Goal: Communication & Community: Answer question/provide support

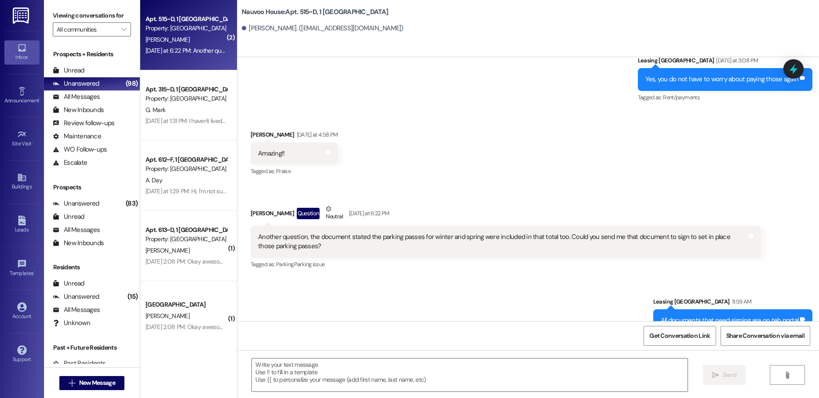
scroll to position [22074, 0]
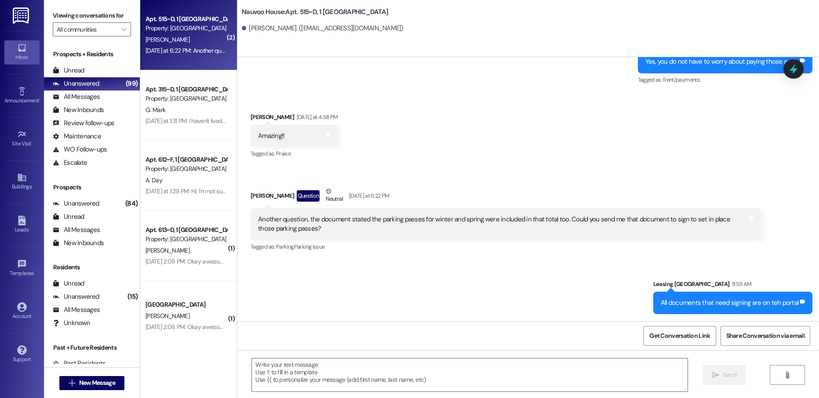
click at [88, 375] on div " New Message" at bounding box center [91, 383] width 65 height 22
click at [88, 379] on span "New Message" at bounding box center [97, 382] width 36 height 9
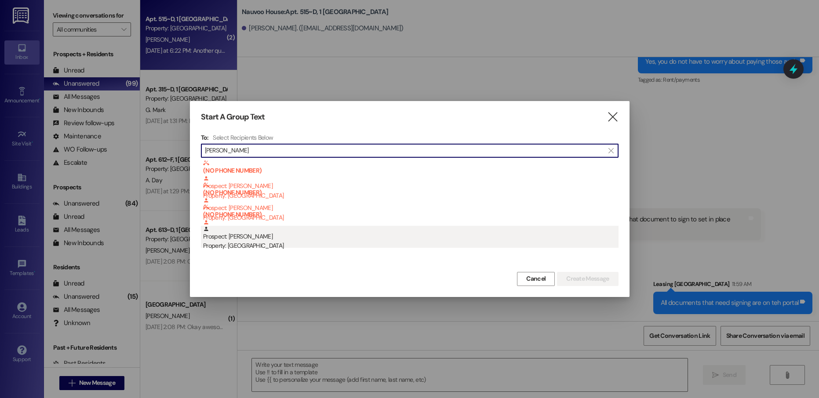
type input "[PERSON_NAME]"
click at [319, 245] on div "Property: [GEOGRAPHIC_DATA]" at bounding box center [410, 245] width 415 height 9
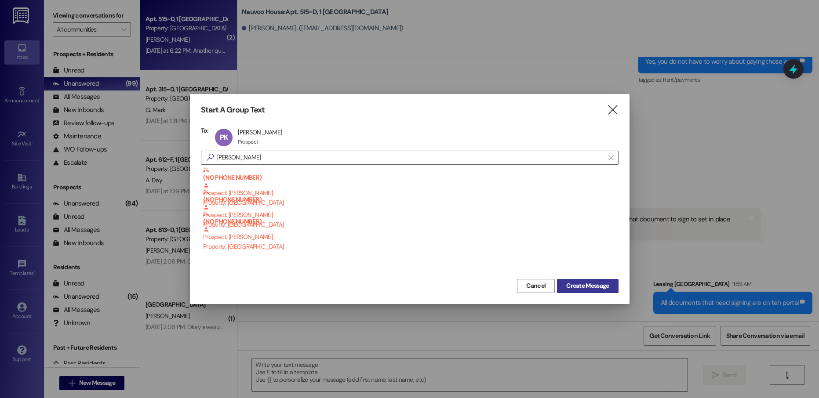
click at [579, 288] on span "Create Message" at bounding box center [587, 285] width 43 height 9
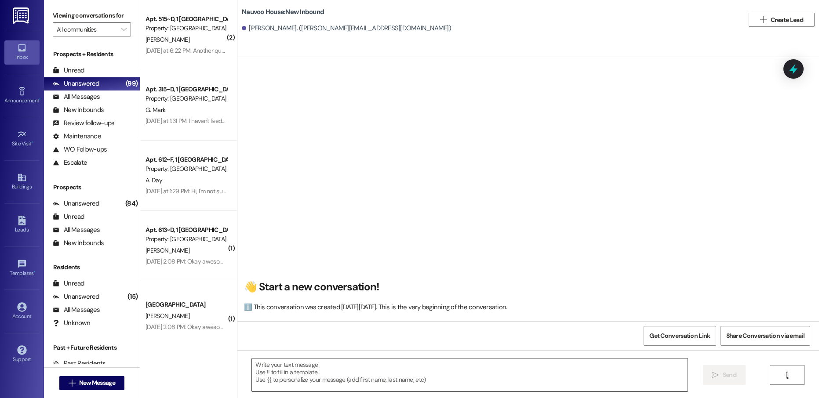
scroll to position [0, 0]
click at [297, 376] on textarea at bounding box center [469, 375] width 435 height 33
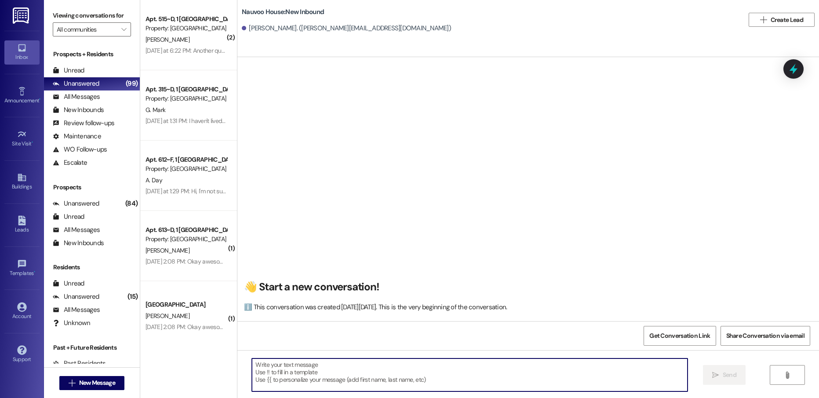
paste textarea "[PERSON_NAME], this is [PERSON_NAME] with Nauvoo House! We just sent over a lea…"
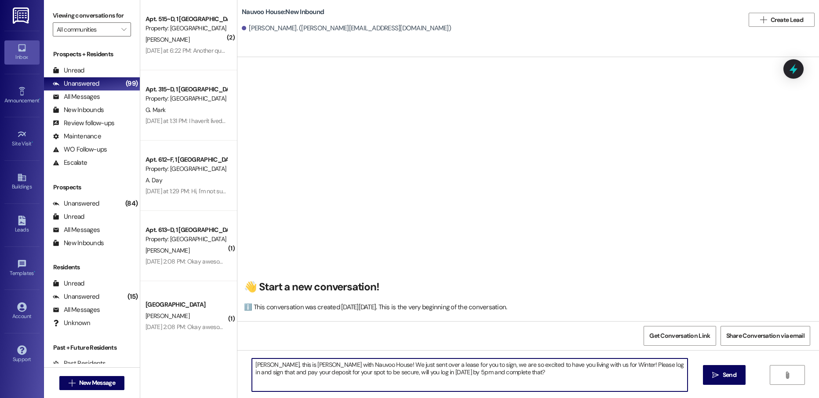
click at [254, 366] on textarea "[PERSON_NAME], this is [PERSON_NAME] with Nauvoo House! We just sent over a lea…" at bounding box center [469, 375] width 435 height 33
type textarea "[PERSON_NAME], this is [PERSON_NAME] with Nauvoo House! We just sent over a lea…"
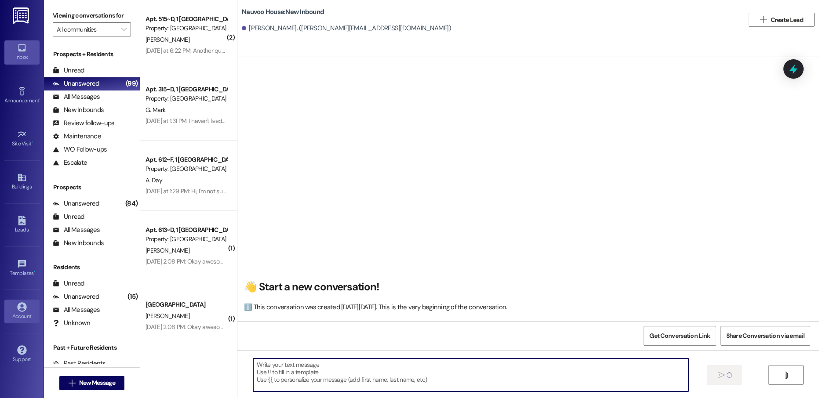
scroll to position [0, 0]
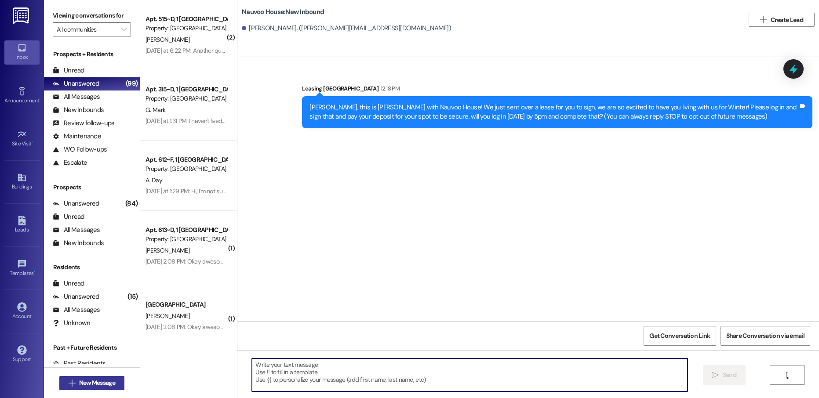
click at [99, 383] on span "New Message" at bounding box center [97, 382] width 36 height 9
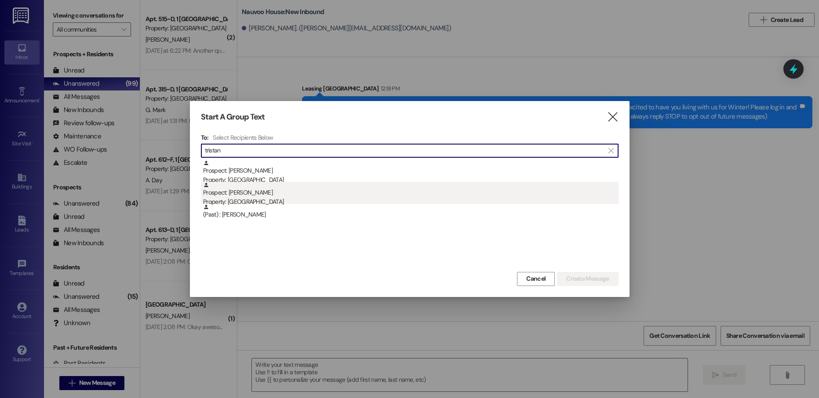
type input "tristan"
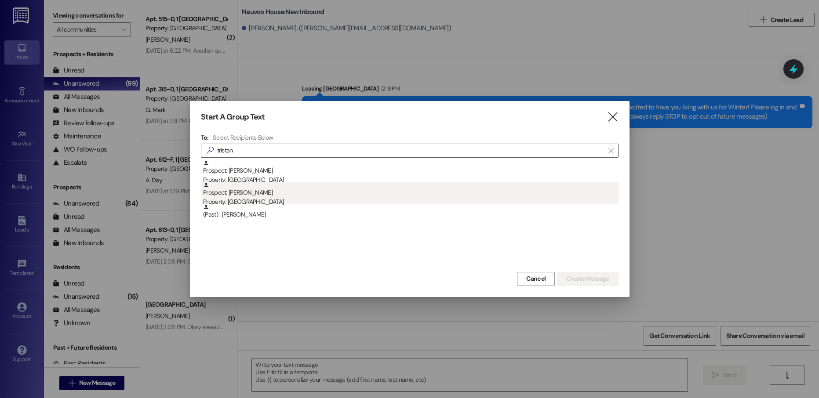
click at [277, 192] on div "Prospect: [PERSON_NAME] Property: [GEOGRAPHIC_DATA]" at bounding box center [410, 194] width 415 height 25
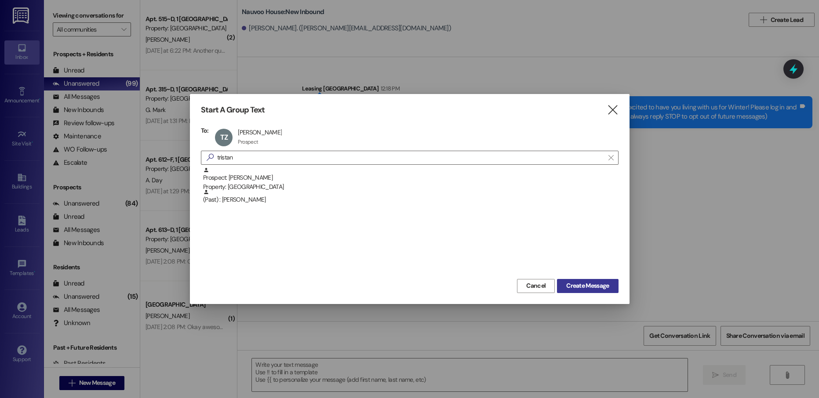
click at [591, 288] on span "Create Message" at bounding box center [587, 285] width 43 height 9
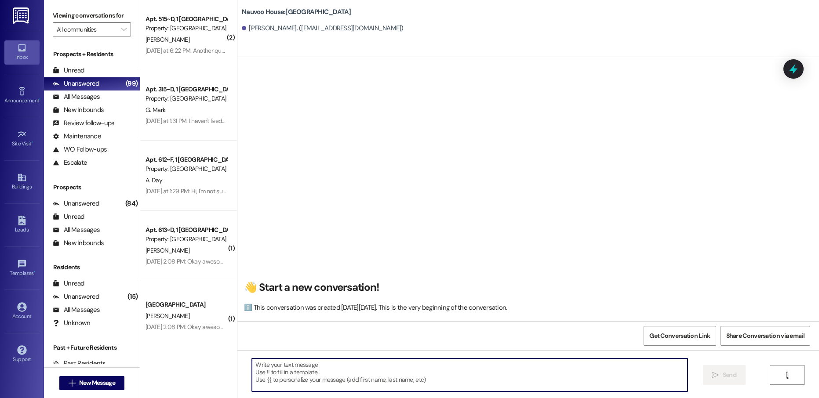
click at [286, 378] on textarea at bounding box center [469, 375] width 435 height 33
paste textarea "zat22001"
type textarea "zat22001"
paste textarea "[PERSON_NAME], this is [PERSON_NAME] with Nauvoo House! We just sent over a lea…"
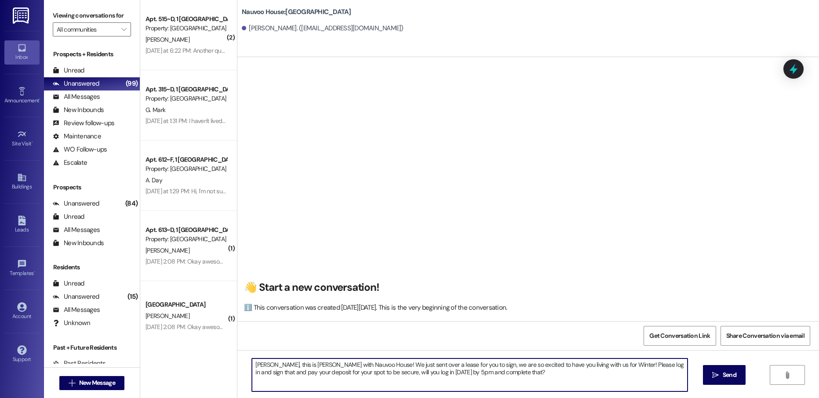
click at [258, 362] on textarea "[PERSON_NAME], this is [PERSON_NAME] with Nauvoo House! We just sent over a lea…" at bounding box center [469, 375] width 435 height 33
type textarea "[PERSON_NAME], this is [PERSON_NAME] with Nauvoo House! We just sent over a lea…"
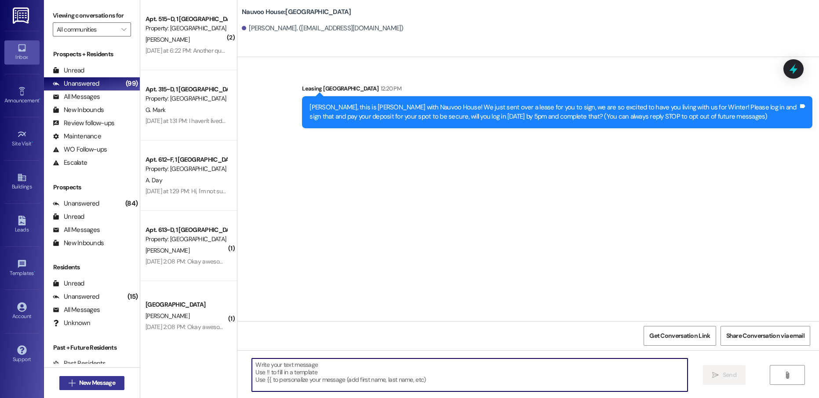
click at [103, 379] on span "New Message" at bounding box center [97, 382] width 36 height 9
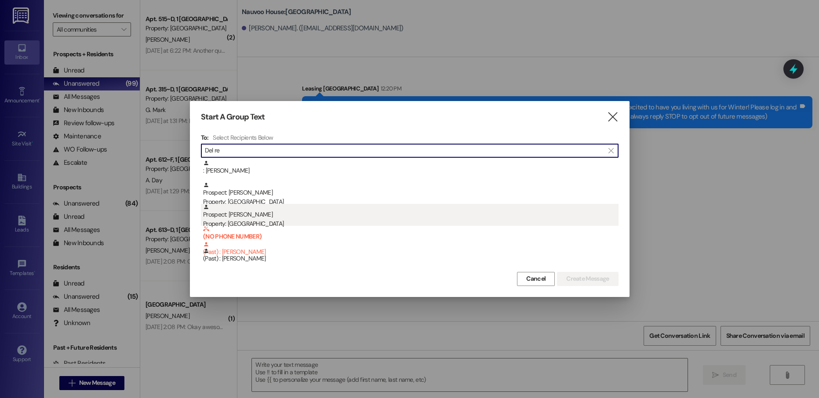
type input "Del re"
click at [278, 211] on div "Prospect: [PERSON_NAME] Re Property: [GEOGRAPHIC_DATA]" at bounding box center [410, 216] width 415 height 25
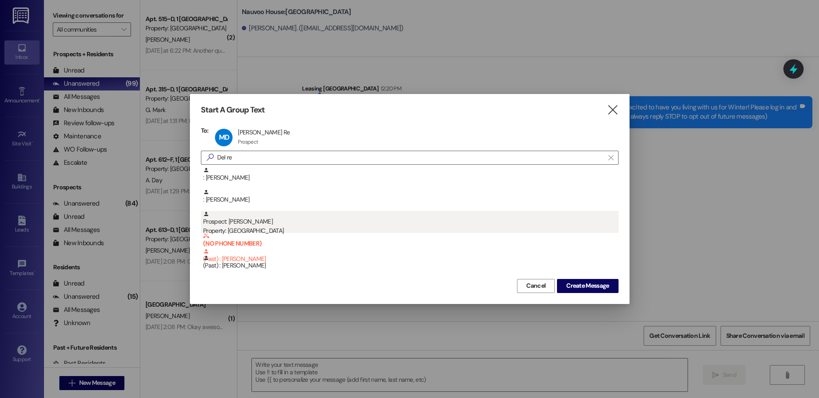
scroll to position [44, 0]
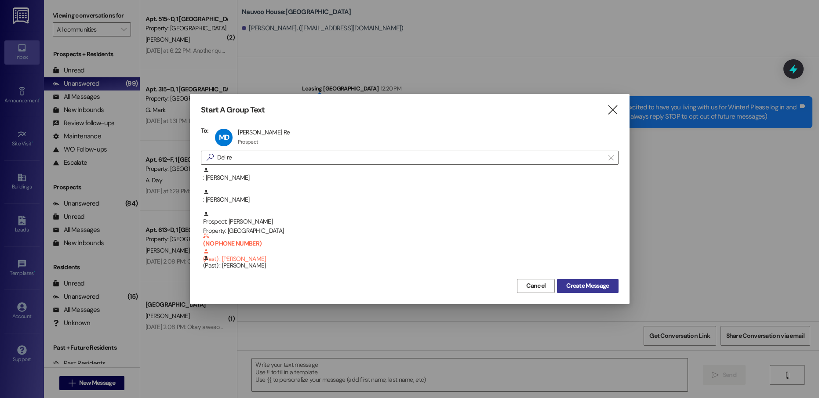
click at [581, 287] on span "Create Message" at bounding box center [587, 285] width 43 height 9
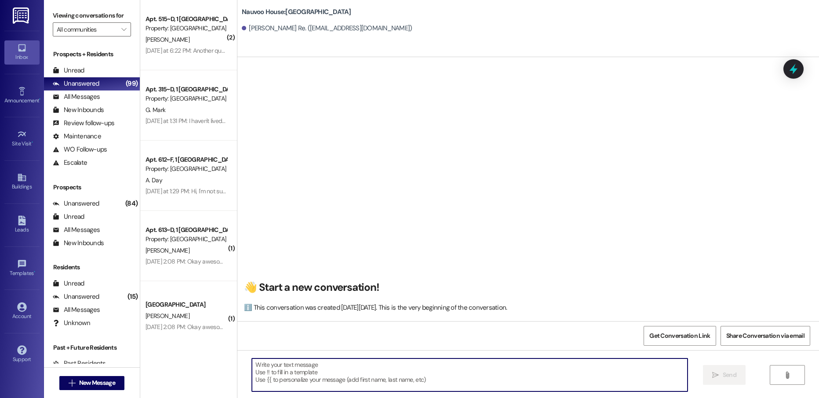
click at [308, 372] on textarea at bounding box center [469, 375] width 435 height 33
paste textarea "[PERSON_NAME], this is [PERSON_NAME] with Nauvoo House! We just sent over a lea…"
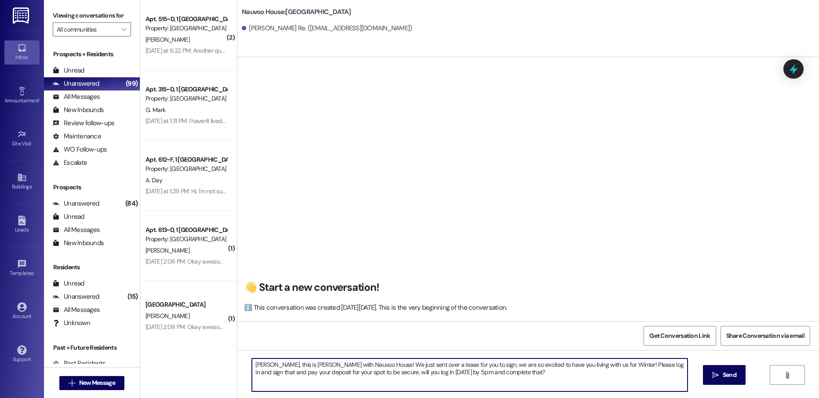
click at [255, 364] on textarea "[PERSON_NAME], this is [PERSON_NAME] with Nauvoo House! We just sent over a lea…" at bounding box center [469, 375] width 435 height 33
type textarea "[PERSON_NAME], this is [PERSON_NAME] with Nauvoo House! We just sent over a lea…"
click at [520, 376] on textarea "[PERSON_NAME], this is [PERSON_NAME] with Nauvoo House! We just sent over a lea…" at bounding box center [469, 375] width 435 height 33
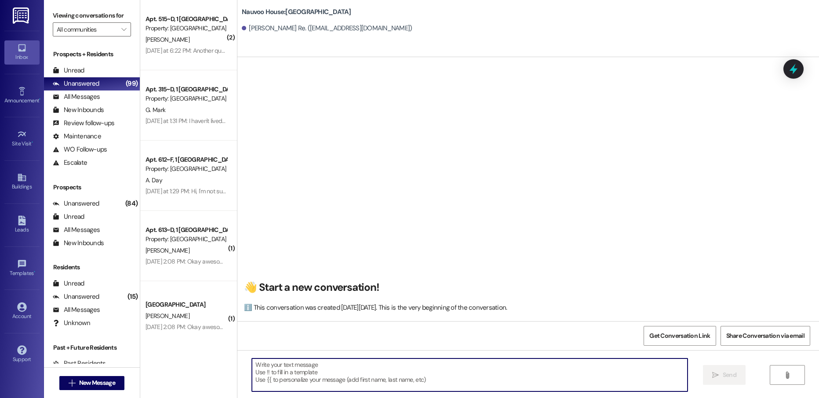
paste textarea "[PERSON_NAME], this is [PERSON_NAME] with Nauvoo House! We just sent over a lea…"
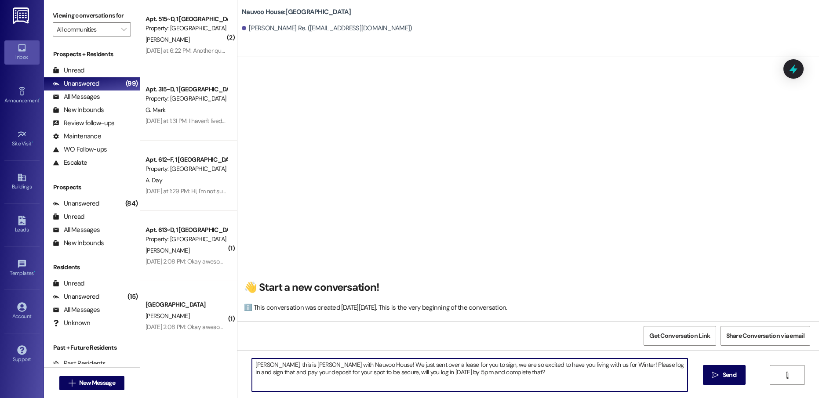
click at [258, 363] on textarea "[PERSON_NAME], this is [PERSON_NAME] with Nauvoo House! We just sent over a lea…" at bounding box center [469, 375] width 435 height 33
click at [506, 370] on textarea "[PERSON_NAME], this is [PERSON_NAME] with Nauvoo House! We just sent over a lea…" at bounding box center [469, 375] width 435 height 33
click at [510, 368] on textarea "[PERSON_NAME], this is [PERSON_NAME] with Nauvoo House! We just sent over a lea…" at bounding box center [469, 375] width 435 height 33
click at [508, 377] on textarea "[PERSON_NAME], this is [PERSON_NAME] with Nauvoo House! We just sent over a lea…" at bounding box center [469, 375] width 435 height 33
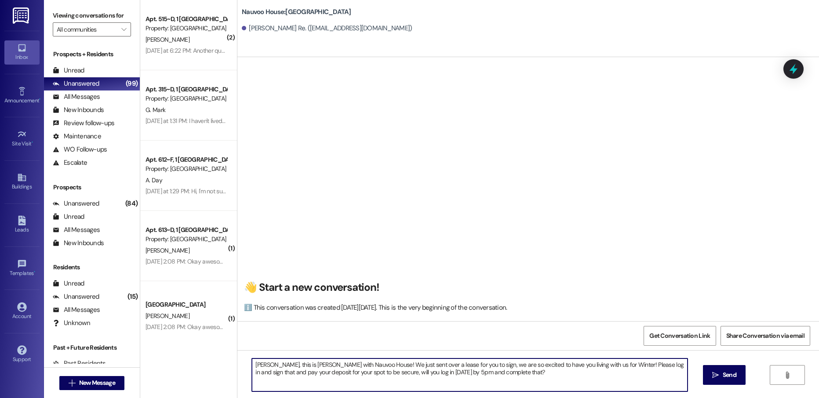
paste textarea "[URL][DOMAIN_NAME]"
type textarea "[PERSON_NAME], this is [PERSON_NAME] with Nauvoo House! We just sent over a lea…"
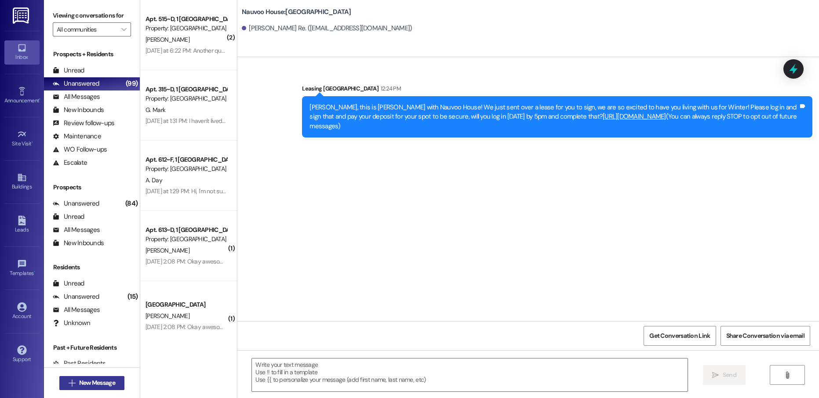
click at [90, 382] on span "New Message" at bounding box center [97, 382] width 36 height 9
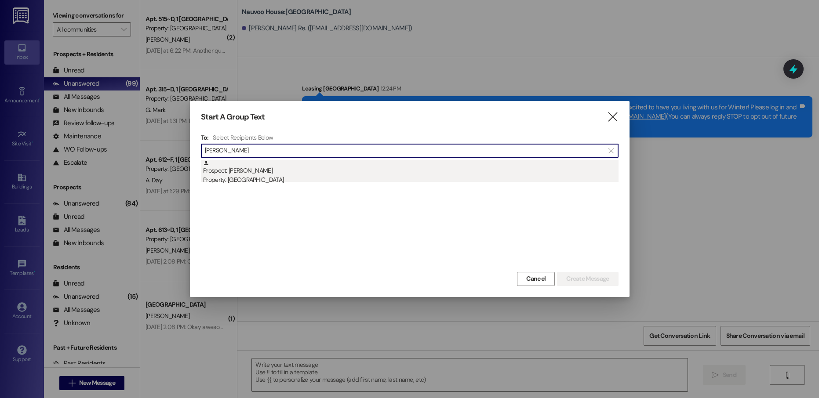
type input "[PERSON_NAME]"
click at [311, 163] on div "Prospect: [PERSON_NAME] Property: [GEOGRAPHIC_DATA]" at bounding box center [410, 172] width 415 height 25
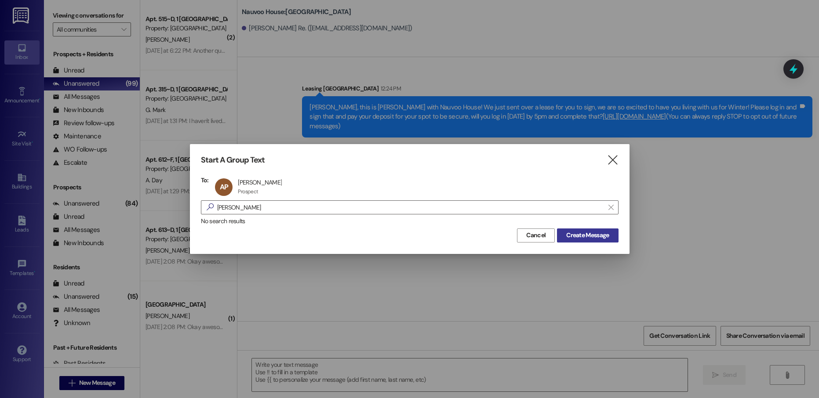
click at [577, 242] on button "Create Message" at bounding box center [587, 235] width 61 height 14
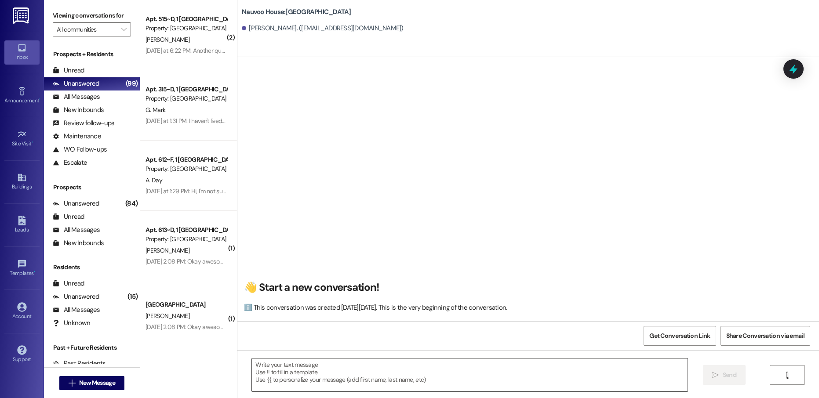
click at [295, 370] on textarea at bounding box center [469, 375] width 435 height 33
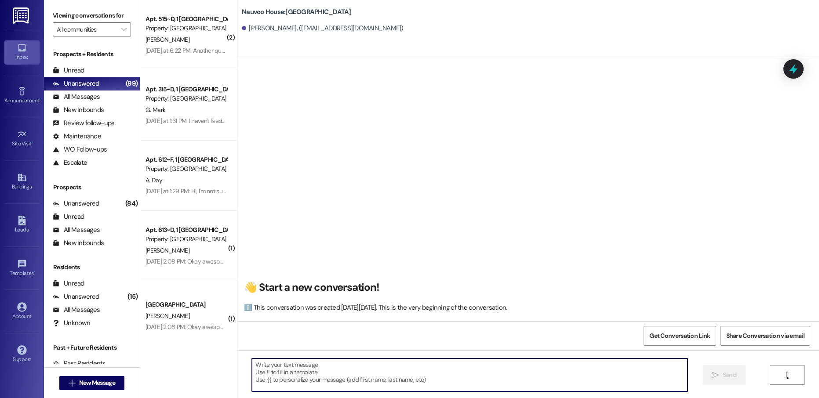
paste textarea "[PERSON_NAME], this is [PERSON_NAME] with Nauvoo House! We just sent over a lea…"
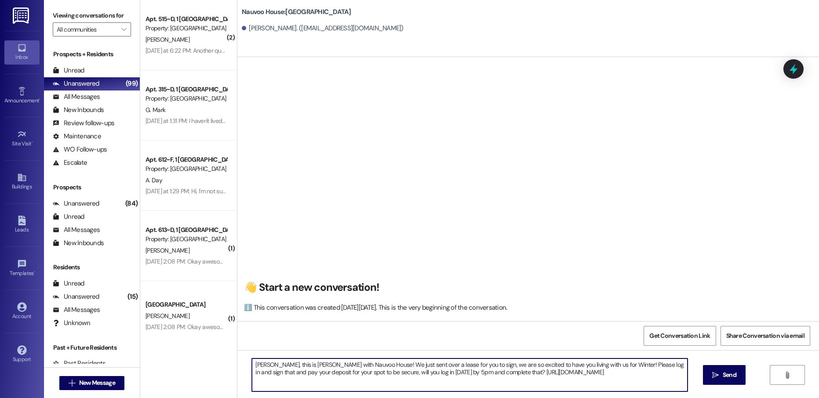
click at [261, 364] on textarea "[PERSON_NAME], this is [PERSON_NAME] with Nauvoo House! We just sent over a lea…" at bounding box center [469, 375] width 435 height 33
type textarea "Ava, this is [PERSON_NAME] with Nauvoo House! We just sent over a lease for you…"
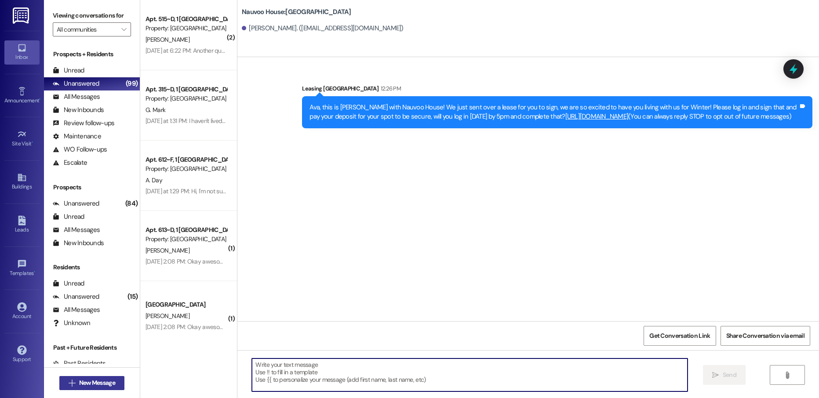
click at [109, 381] on span "New Message" at bounding box center [97, 382] width 36 height 9
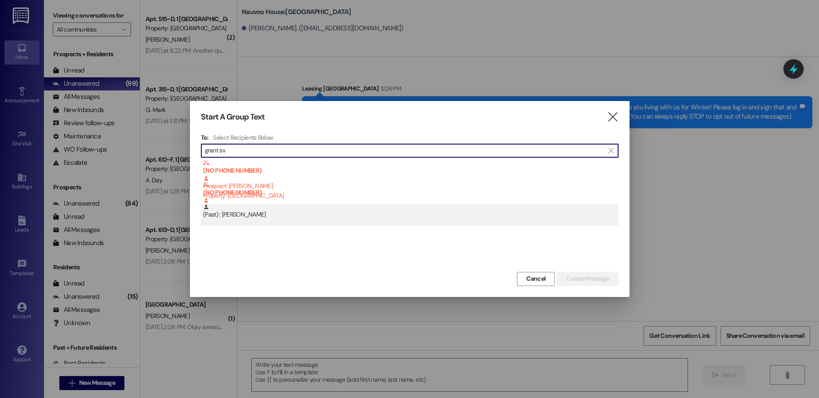
type input "grant sv"
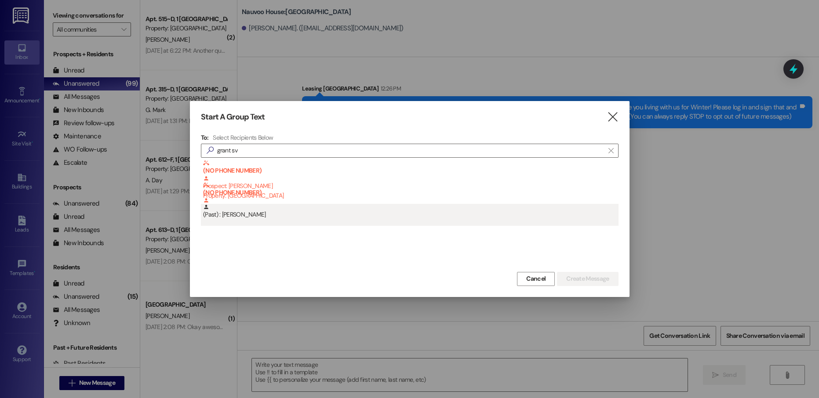
click at [311, 218] on div "(Past) : [PERSON_NAME]" at bounding box center [410, 211] width 415 height 15
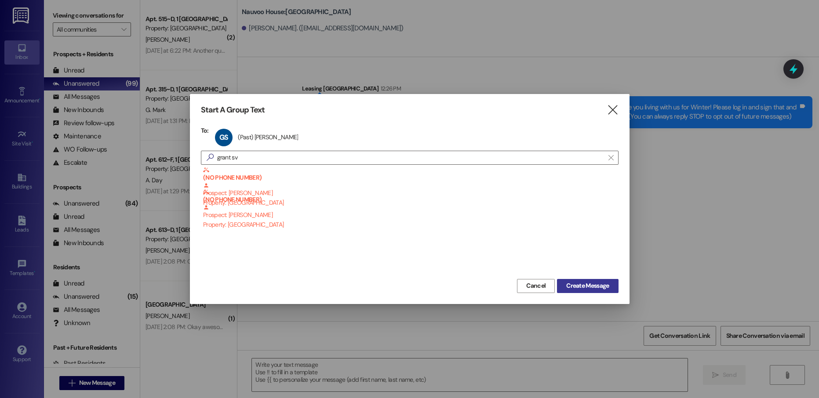
click at [595, 286] on span "Create Message" at bounding box center [587, 285] width 43 height 9
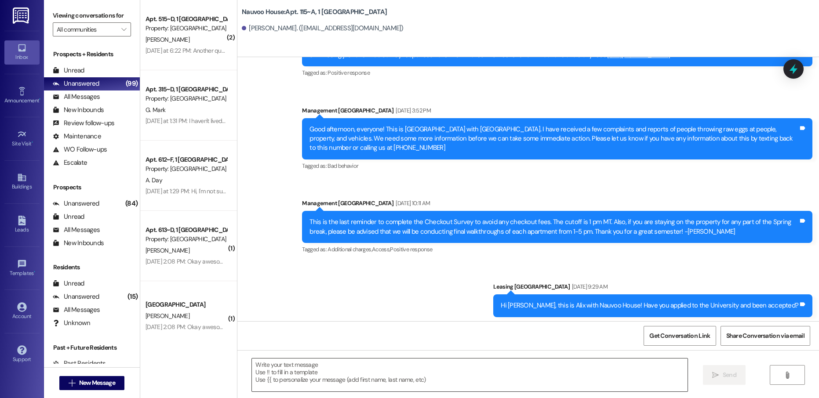
scroll to position [6871, 0]
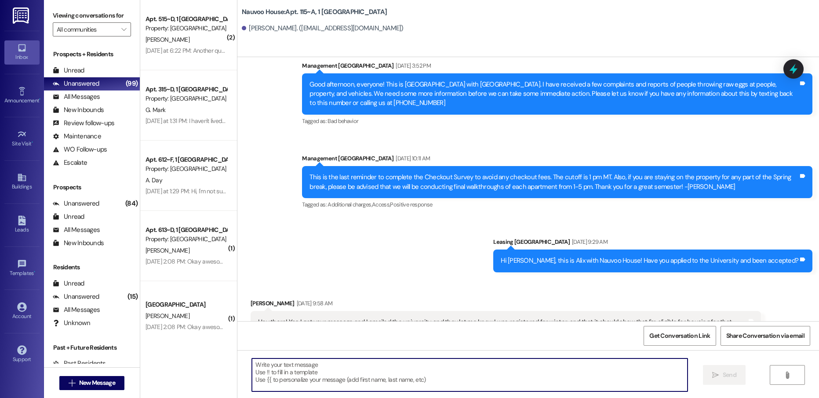
click at [303, 378] on textarea at bounding box center [469, 375] width 435 height 33
paste textarea "sve25001"
type textarea "sve25001"
paste textarea "Ava, this is [PERSON_NAME] with Nauvoo House! We just sent over a lease for you…"
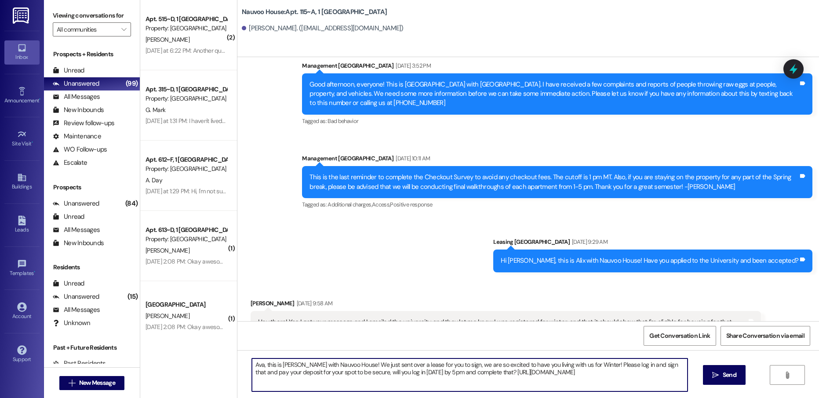
click at [255, 363] on textarea "Ava, this is [PERSON_NAME] with Nauvoo House! We just sent over a lease for you…" at bounding box center [469, 375] width 435 height 33
type textarea "Grant, this is [PERSON_NAME] with Nauvoo House! We just sent over a lease for y…"
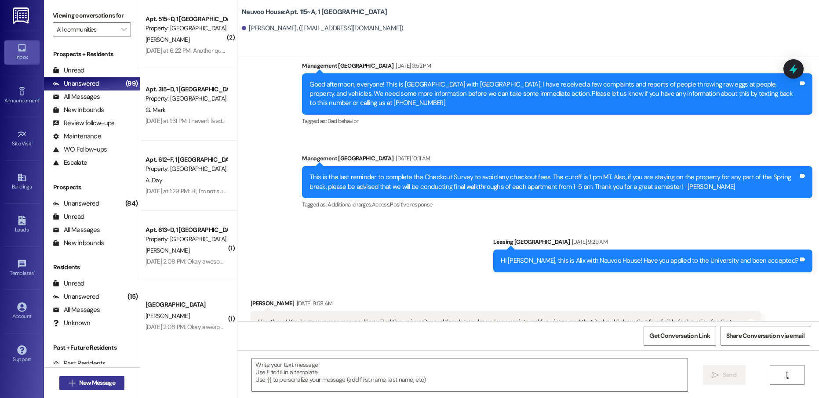
click at [89, 386] on span "New Message" at bounding box center [97, 382] width 36 height 9
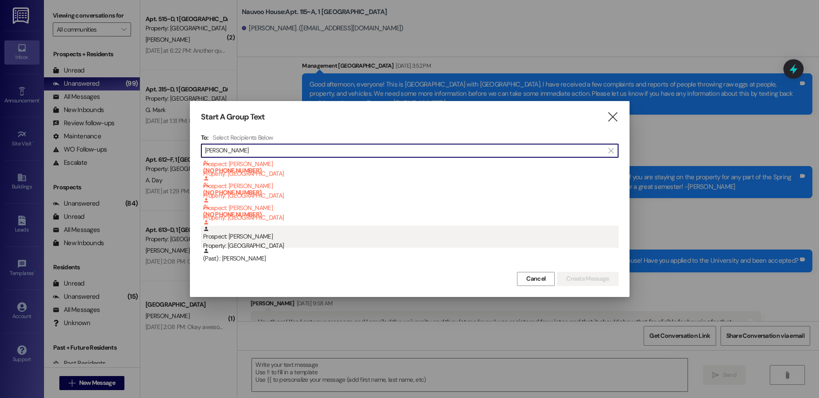
type input "[PERSON_NAME]"
click at [326, 239] on div "Prospect: [PERSON_NAME] Property: [GEOGRAPHIC_DATA]" at bounding box center [410, 238] width 415 height 25
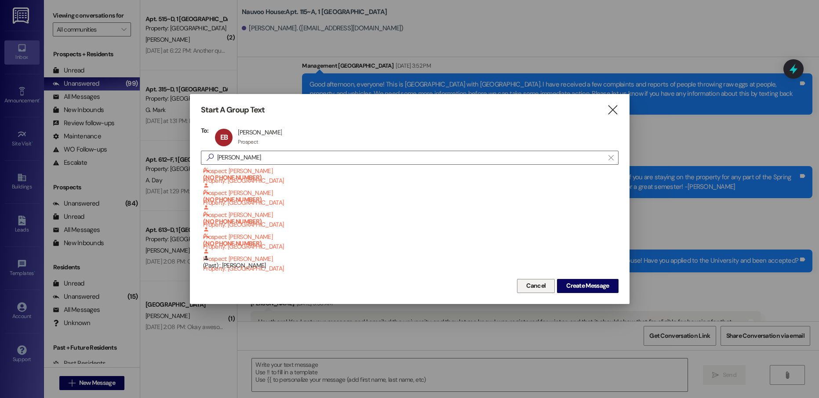
scroll to position [44, 0]
click at [590, 292] on button "Create Message" at bounding box center [587, 286] width 61 height 14
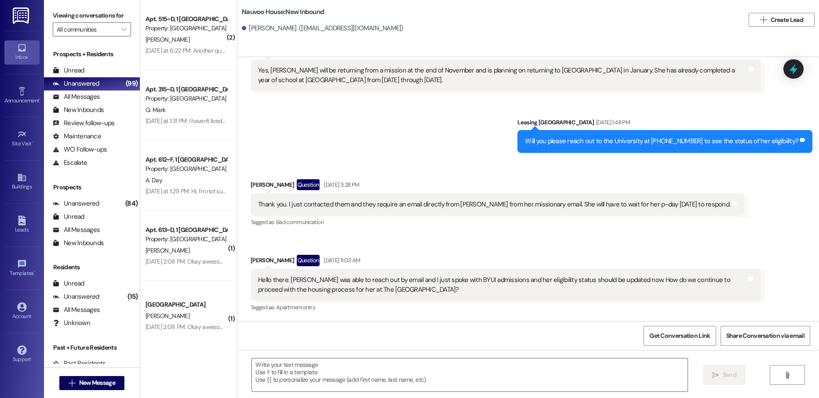
scroll to position [614, 0]
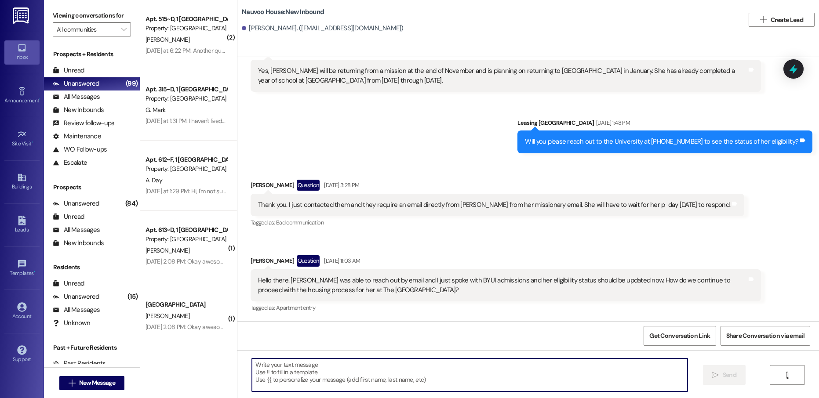
click at [296, 384] on textarea at bounding box center [469, 375] width 435 height 33
paste textarea "Grant, this is [PERSON_NAME] with Nauvoo House! We just sent over a lease for y…"
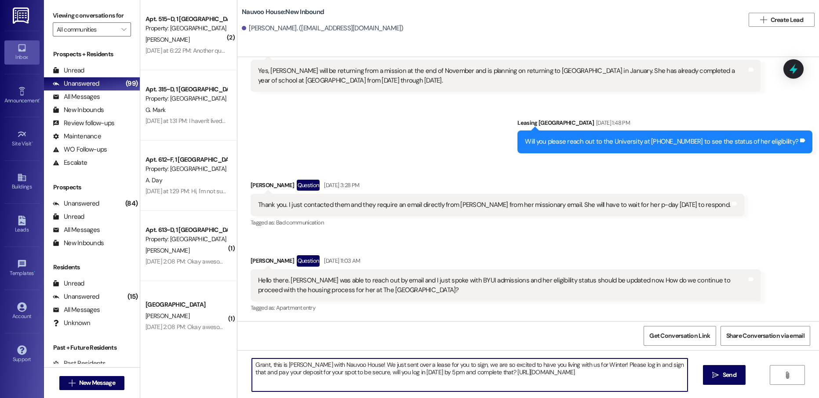
click at [257, 363] on textarea "Grant, this is [PERSON_NAME] with Nauvoo House! We just sent over a lease for y…" at bounding box center [469, 375] width 435 height 33
type textarea "[PERSON_NAME], this is [PERSON_NAME] with Nauvoo House! We just sent over a lea…"
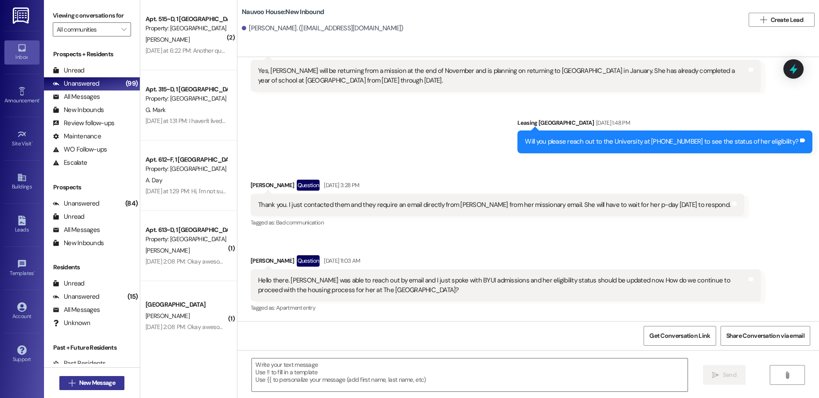
click at [93, 382] on span "New Message" at bounding box center [97, 382] width 36 height 9
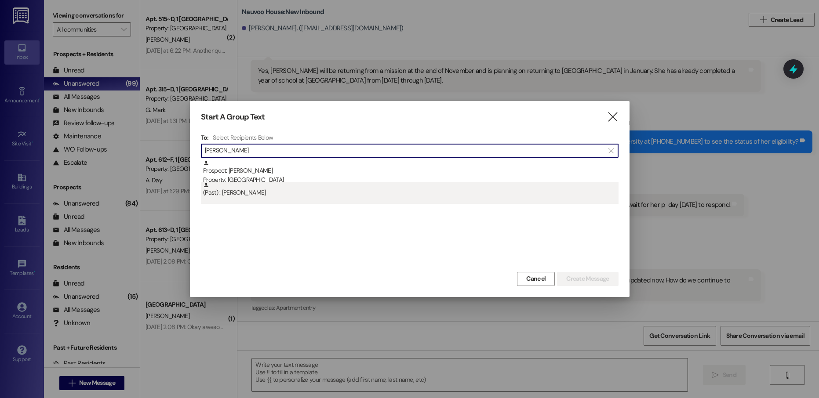
type input "[PERSON_NAME]"
click at [269, 184] on div "(Past) : [PERSON_NAME]" at bounding box center [410, 189] width 415 height 15
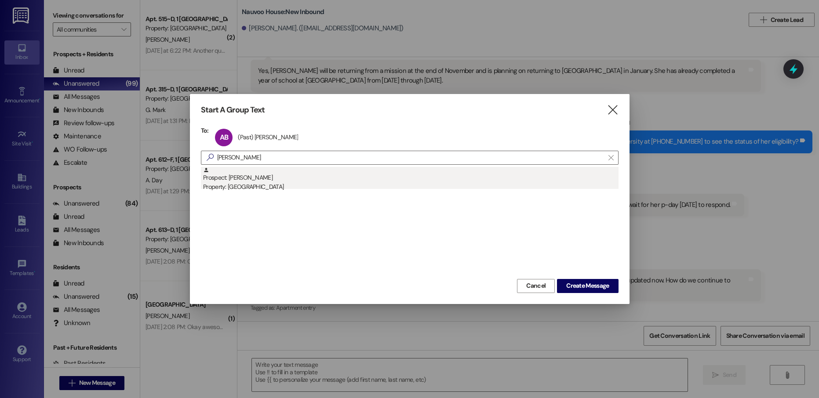
click at [264, 177] on div "Prospect: [PERSON_NAME] Property: [GEOGRAPHIC_DATA]" at bounding box center [410, 179] width 415 height 25
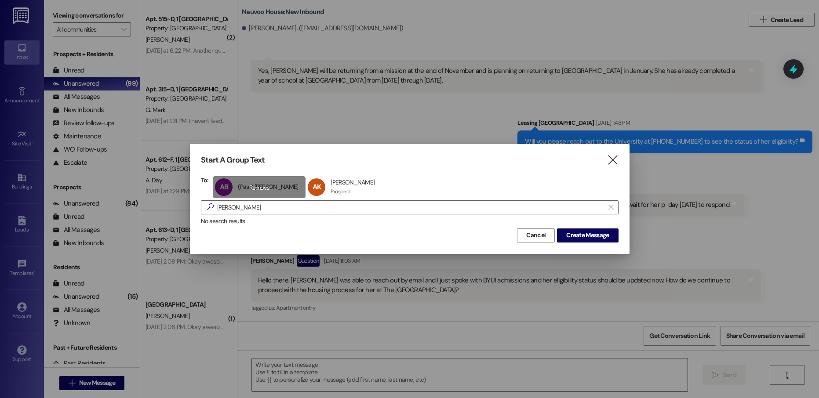
click at [250, 183] on div "AB (Past) [PERSON_NAME] (Past) [PERSON_NAME] click to remove" at bounding box center [259, 187] width 93 height 22
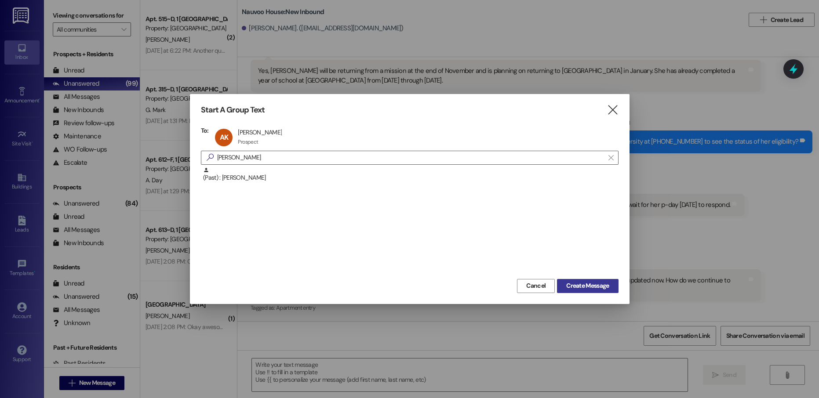
click at [569, 287] on span "Create Message" at bounding box center [587, 285] width 43 height 9
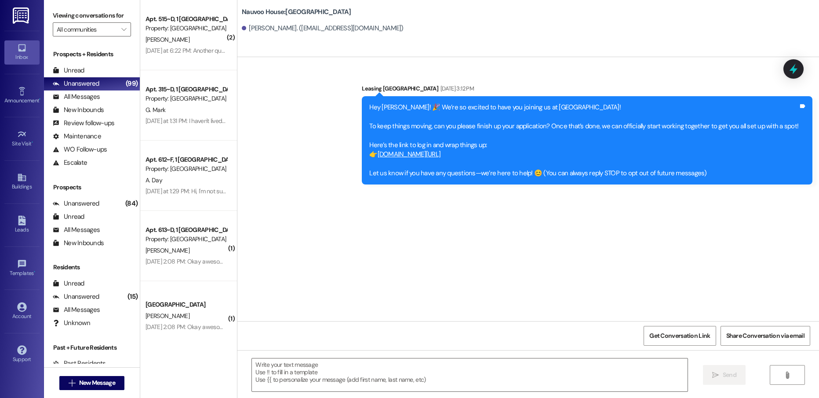
scroll to position [0, 0]
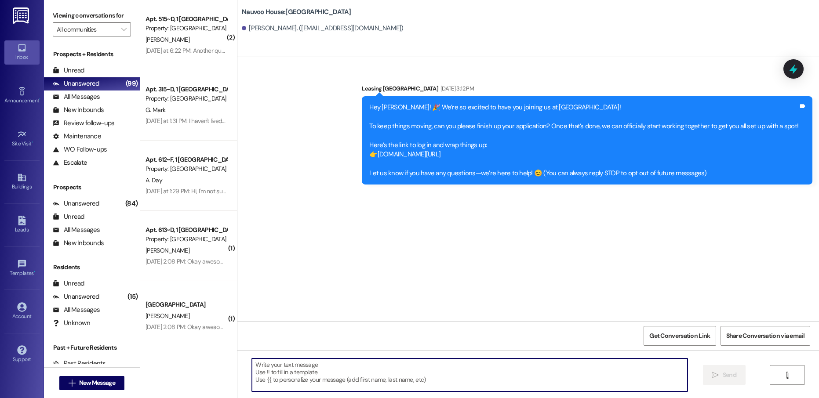
click at [278, 376] on textarea at bounding box center [469, 375] width 435 height 33
paste textarea "[PERSON_NAME], this is [PERSON_NAME] with Nauvoo House! We just sent over a lea…"
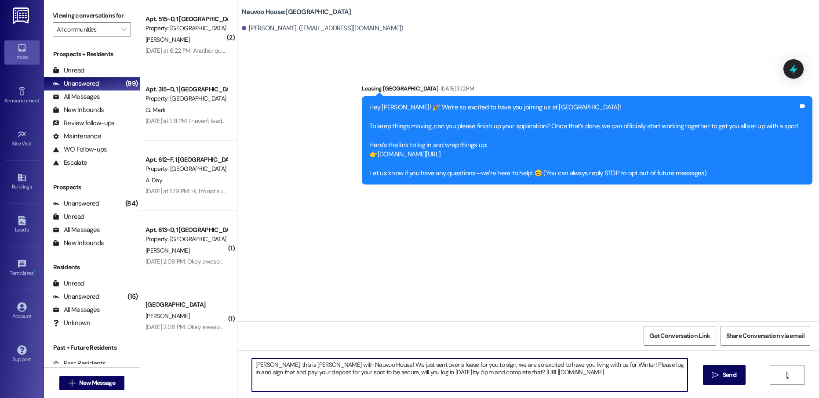
click at [263, 366] on textarea "[PERSON_NAME], this is [PERSON_NAME] with Nauvoo House! We just sent over a lea…" at bounding box center [469, 375] width 435 height 33
type textarea "[PERSON_NAME], this is [PERSON_NAME] with Nauvoo House! We just sent over a lea…"
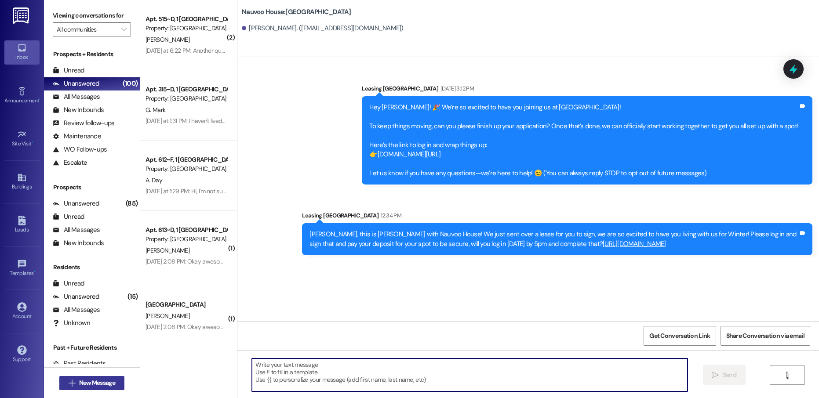
click at [105, 387] on span "New Message" at bounding box center [97, 382] width 36 height 9
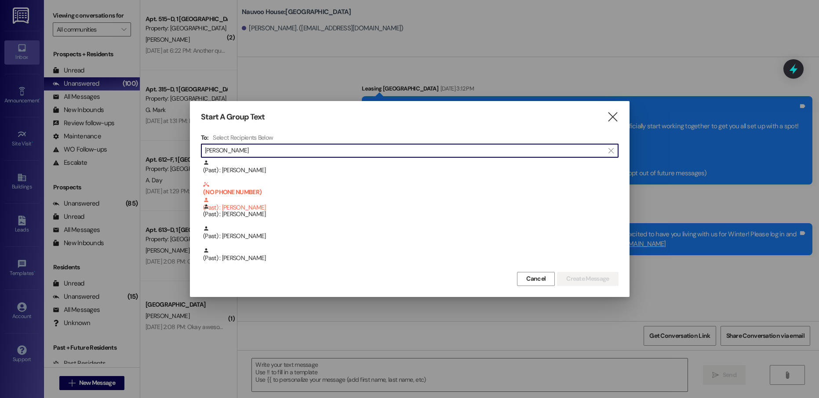
scroll to position [88, 0]
click at [264, 141] on h4 "Select Recipients Below" at bounding box center [243, 138] width 60 height 8
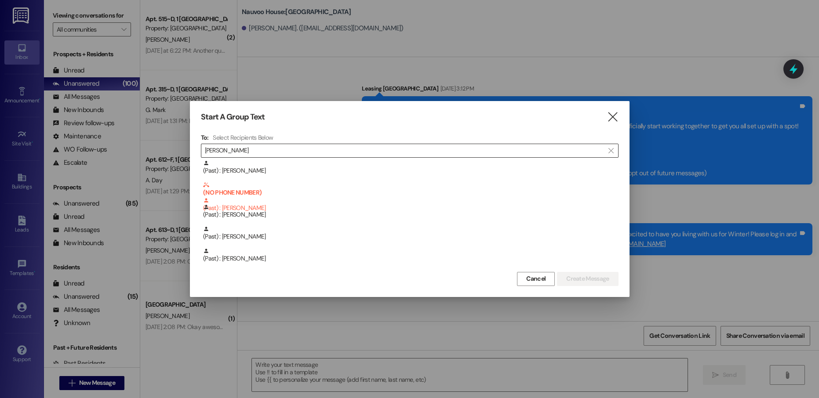
click at [258, 147] on input "[PERSON_NAME]" at bounding box center [404, 151] width 399 height 12
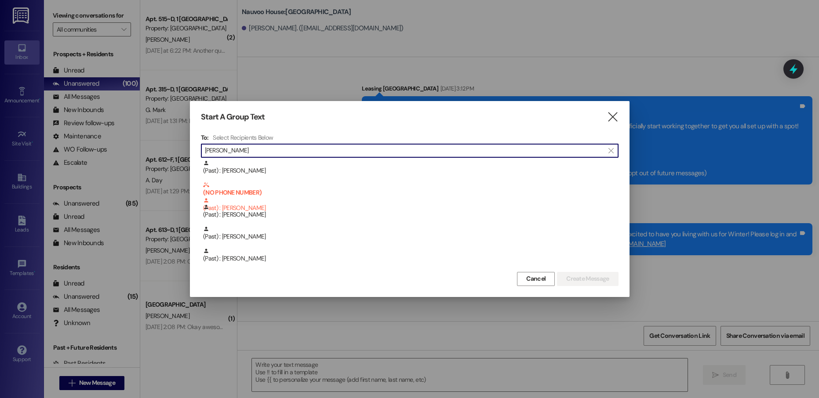
click at [258, 147] on input "[PERSON_NAME]" at bounding box center [404, 151] width 399 height 12
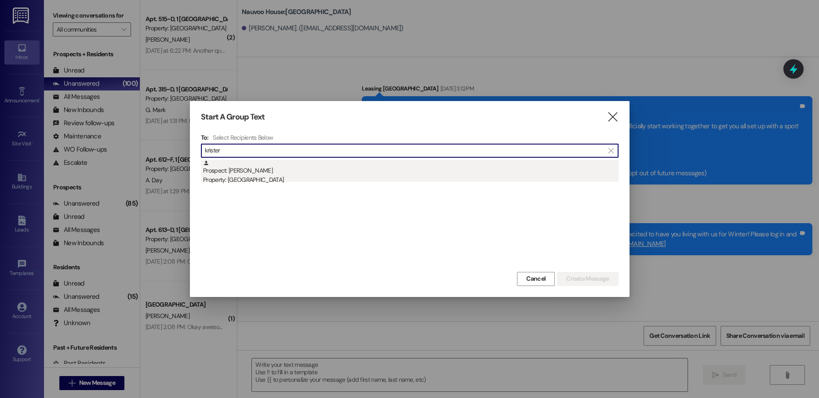
type input "krister"
click at [283, 161] on div "Prospect: [PERSON_NAME] Property: [GEOGRAPHIC_DATA]" at bounding box center [410, 172] width 415 height 25
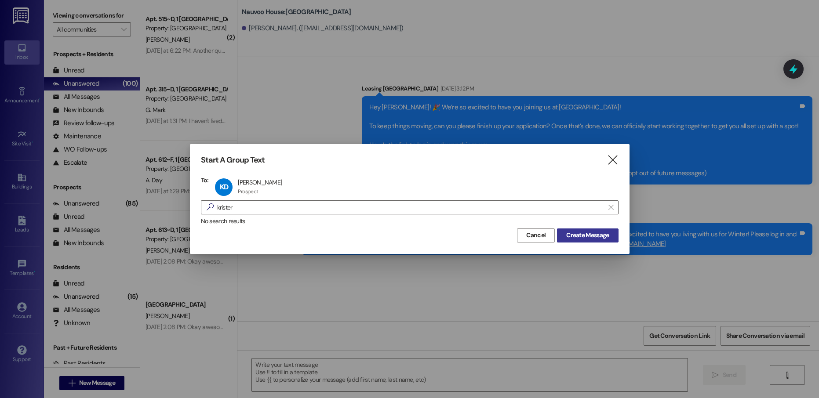
click at [583, 239] on span "Create Message" at bounding box center [587, 235] width 43 height 9
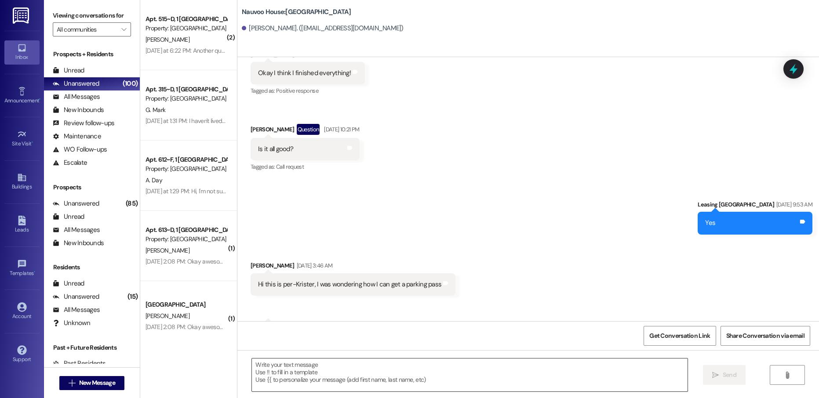
scroll to position [656, 0]
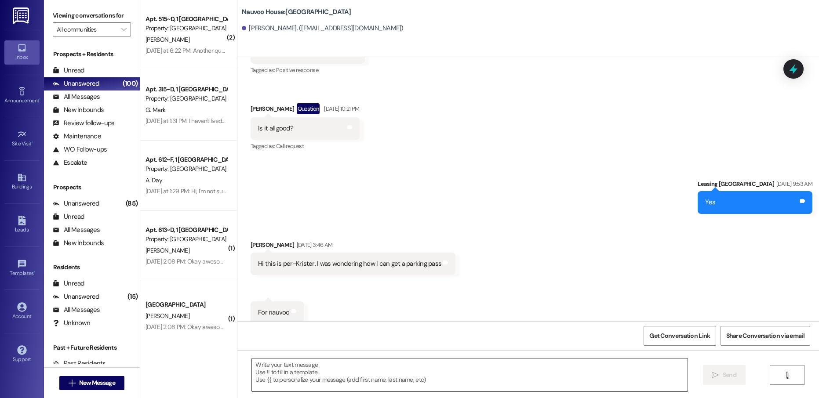
click at [325, 378] on textarea at bounding box center [469, 375] width 435 height 33
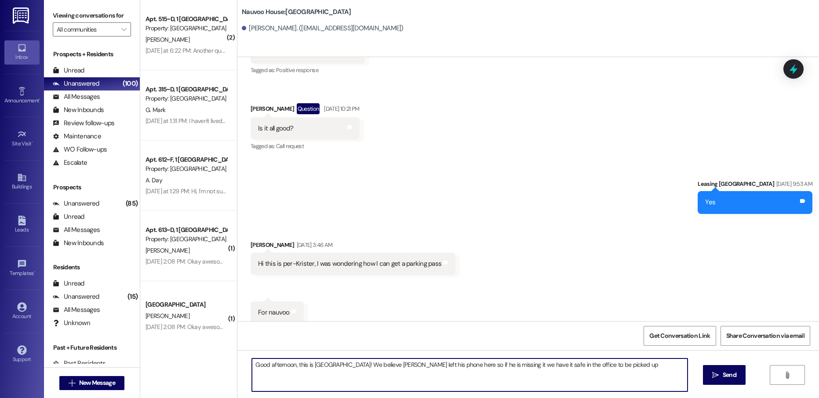
type textarea "Good afternoon, this is [GEOGRAPHIC_DATA]! We believe [PERSON_NAME] left his ph…"
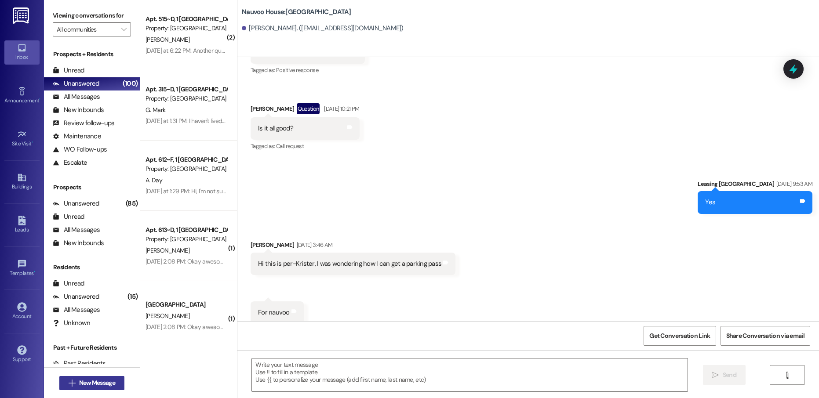
click at [91, 384] on span "New Message" at bounding box center [97, 382] width 36 height 9
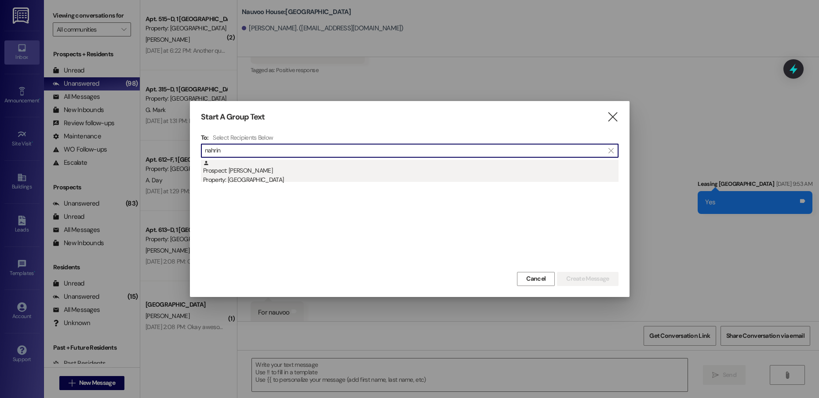
type input "nahrin"
click at [312, 174] on div "Prospect: [PERSON_NAME] Property: [GEOGRAPHIC_DATA]" at bounding box center [410, 172] width 415 height 25
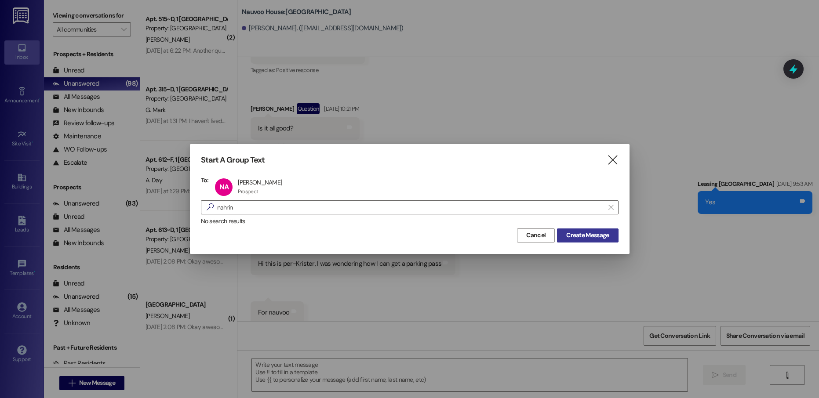
click at [583, 237] on span "Create Message" at bounding box center [587, 235] width 43 height 9
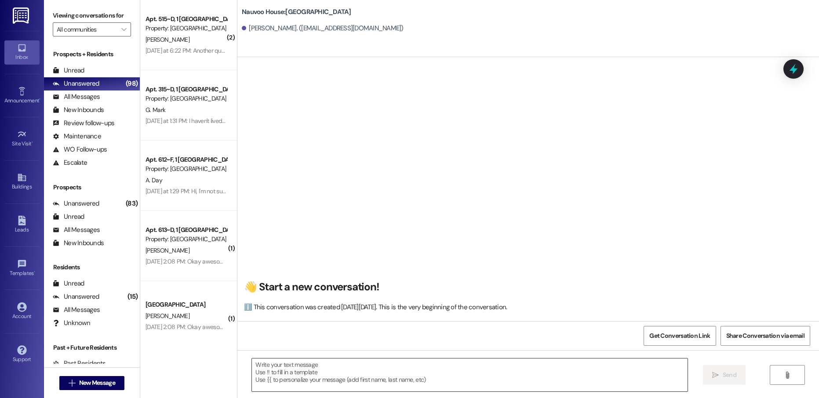
scroll to position [0, 0]
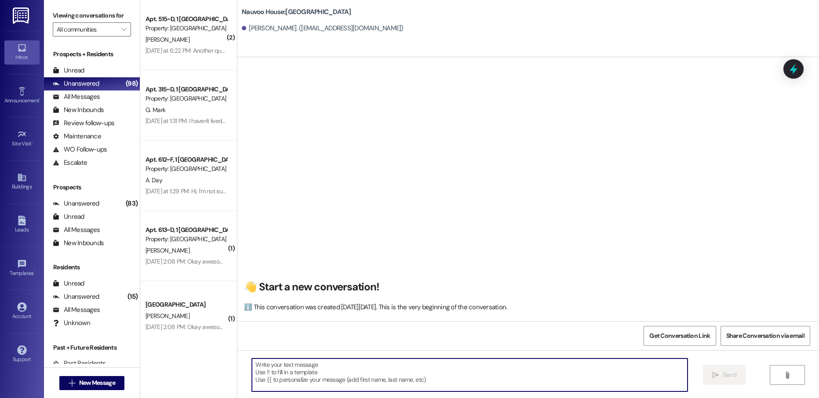
click at [294, 366] on textarea at bounding box center [469, 375] width 435 height 33
paste textarea "[PERSON_NAME], this is [PERSON_NAME] with Nauvoo House! We just sent over a lea…"
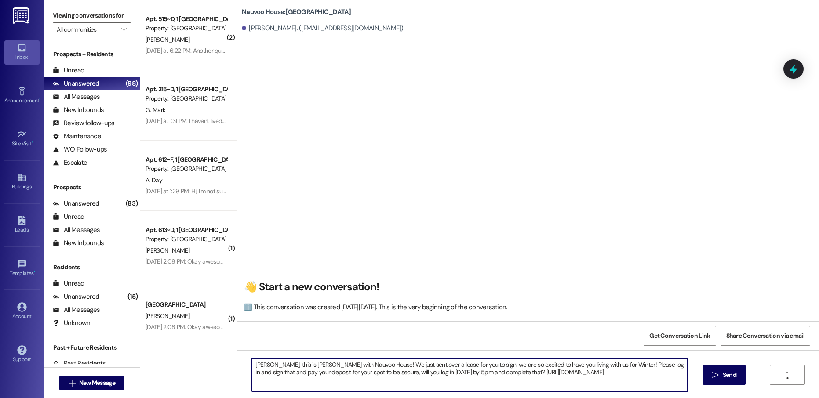
click at [256, 364] on textarea "[PERSON_NAME], this is [PERSON_NAME] with Nauvoo House! We just sent over a lea…" at bounding box center [469, 375] width 435 height 33
type textarea "[PERSON_NAME], this is [PERSON_NAME] with Nauvoo House! We just sent over a lea…"
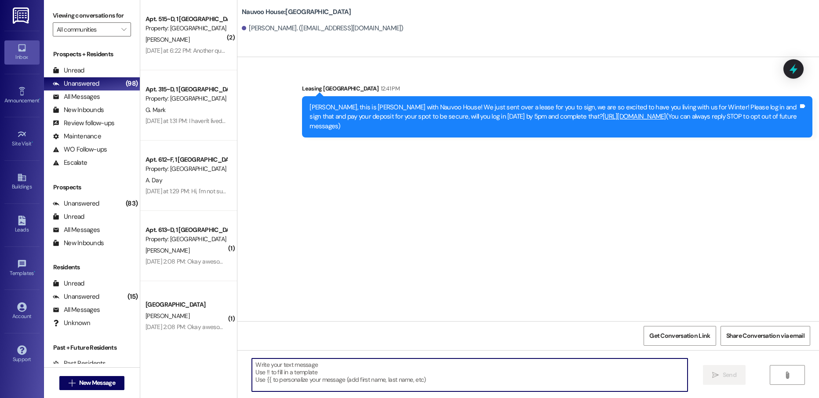
scroll to position [0, 0]
click at [99, 385] on span "New Message" at bounding box center [97, 382] width 36 height 9
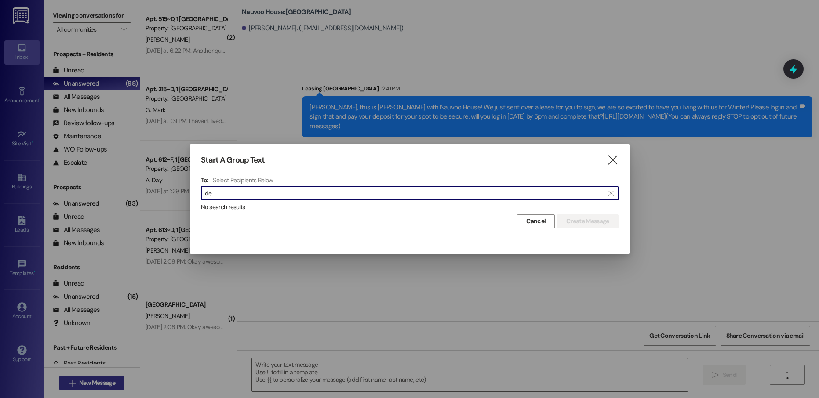
type input "d"
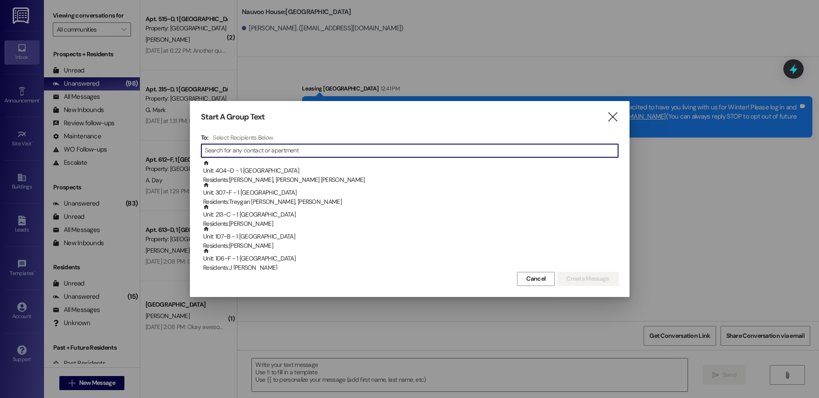
click at [257, 146] on input at bounding box center [411, 151] width 413 height 12
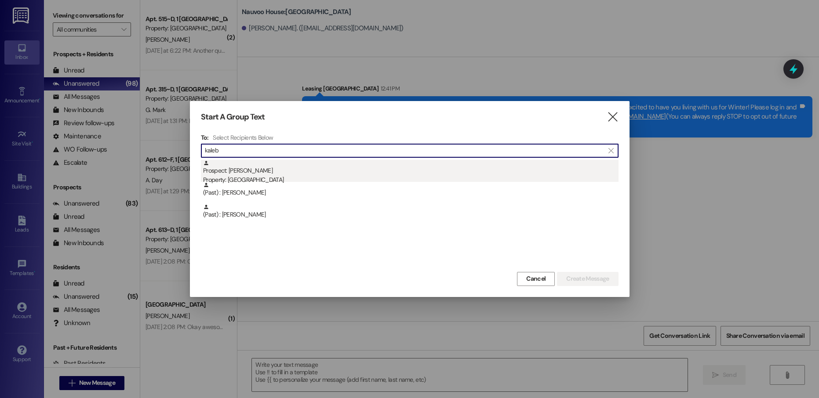
type input "kaleb"
click at [262, 172] on div "Prospect: [PERSON_NAME] Property: [GEOGRAPHIC_DATA]" at bounding box center [410, 172] width 415 height 25
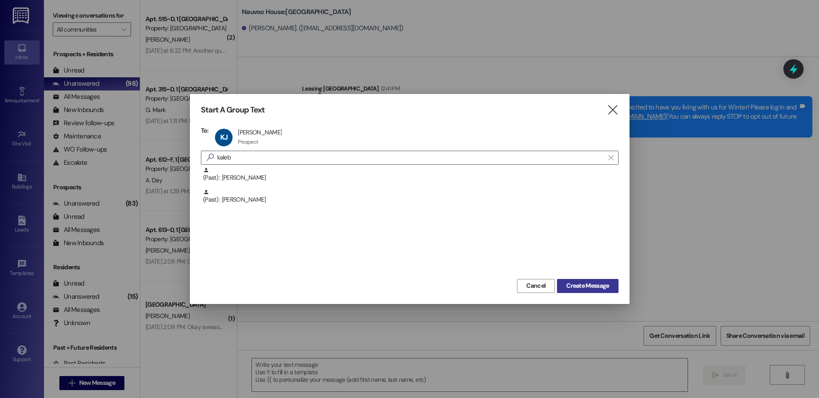
click at [604, 290] on span "Create Message" at bounding box center [587, 285] width 43 height 9
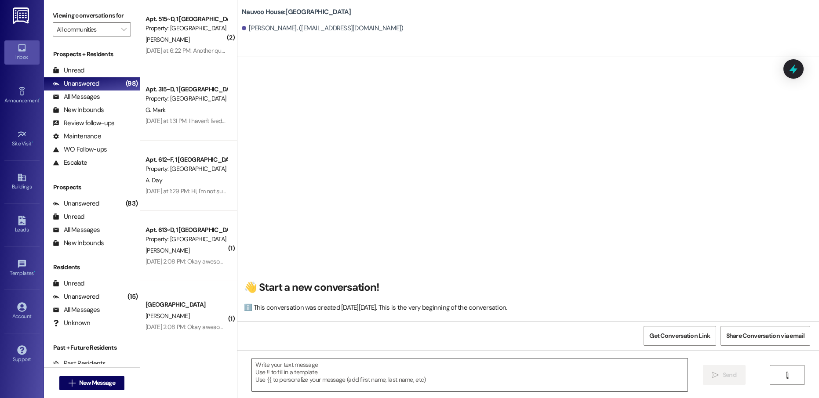
click at [305, 367] on textarea at bounding box center [469, 375] width 435 height 33
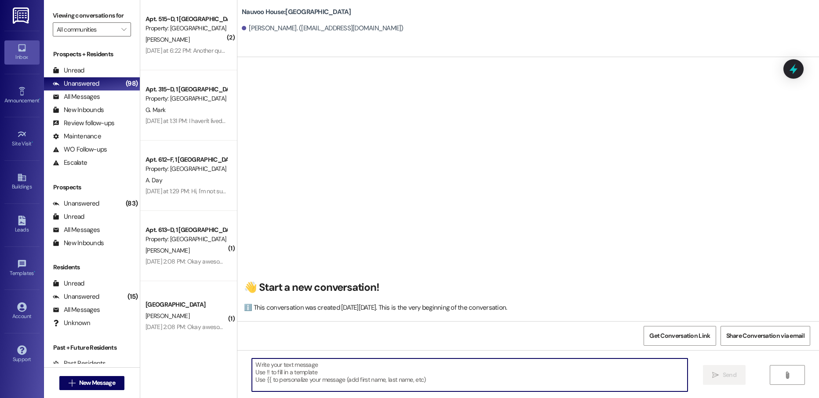
paste textarea "Declan, this is [PERSON_NAME] with Nauvoo House! We just sent over a lease for …"
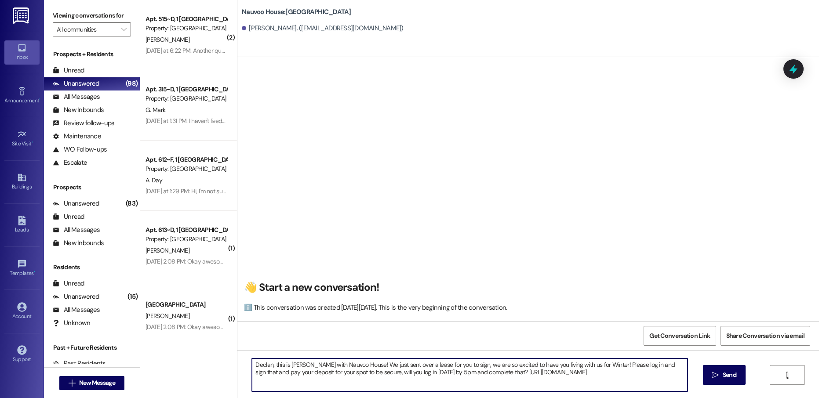
click at [252, 366] on textarea "Declan, this is [PERSON_NAME] with Nauvoo House! We just sent over a lease for …" at bounding box center [469, 375] width 435 height 33
type textarea "Kaleb, this is [PERSON_NAME] with Nauvoo House! We just sent over a lease for y…"
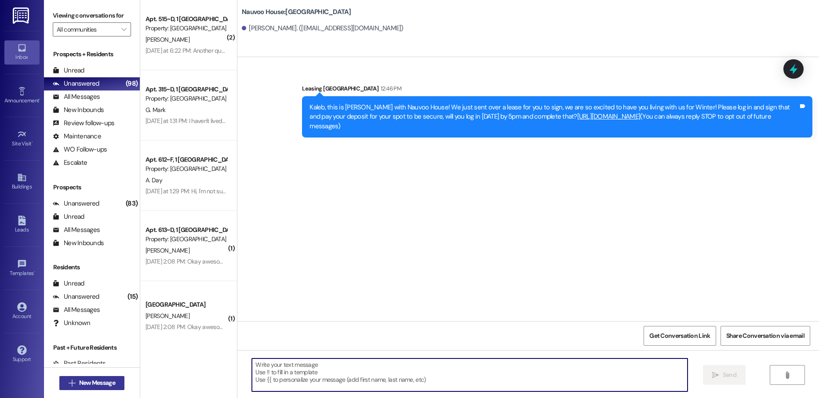
click at [96, 383] on span "New Message" at bounding box center [97, 382] width 36 height 9
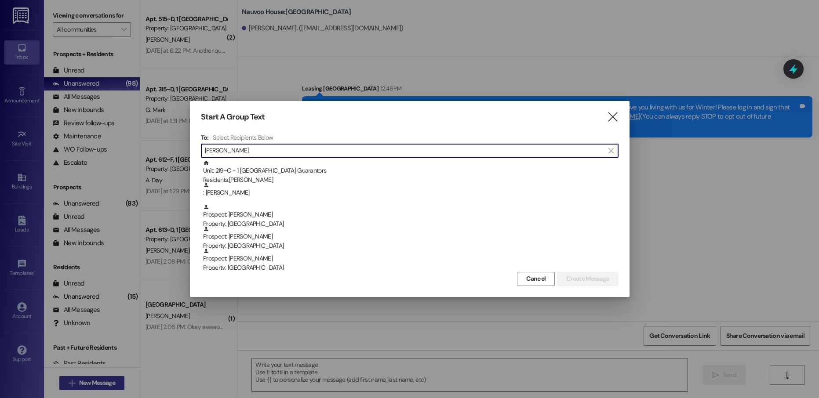
type input "[PERSON_NAME]"
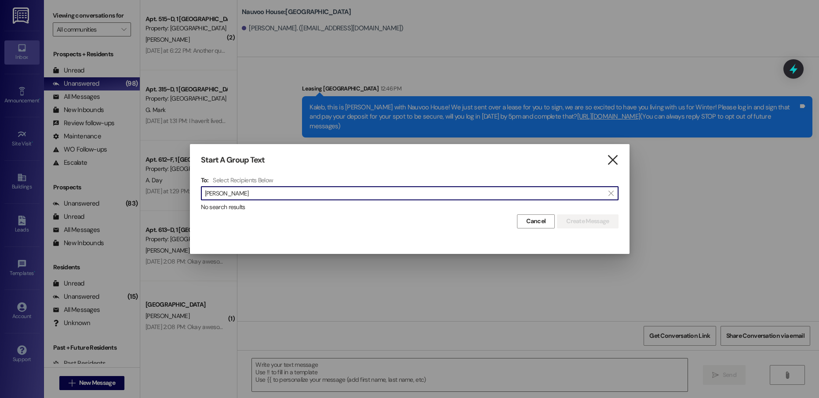
click at [615, 158] on icon "" at bounding box center [612, 160] width 12 height 9
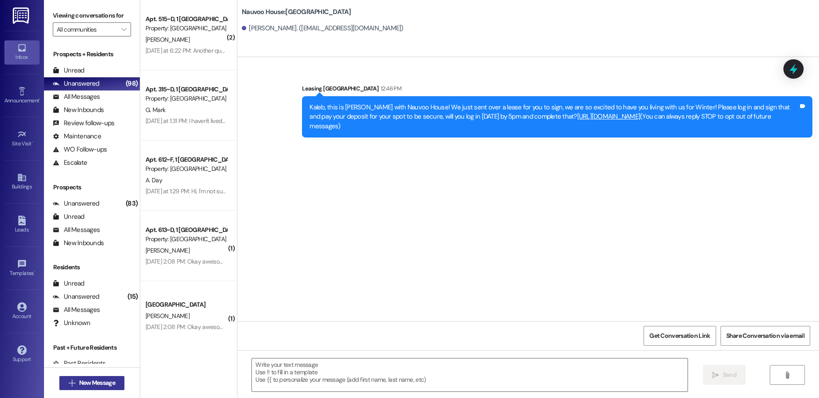
click at [94, 388] on button " New Message" at bounding box center [91, 383] width 65 height 14
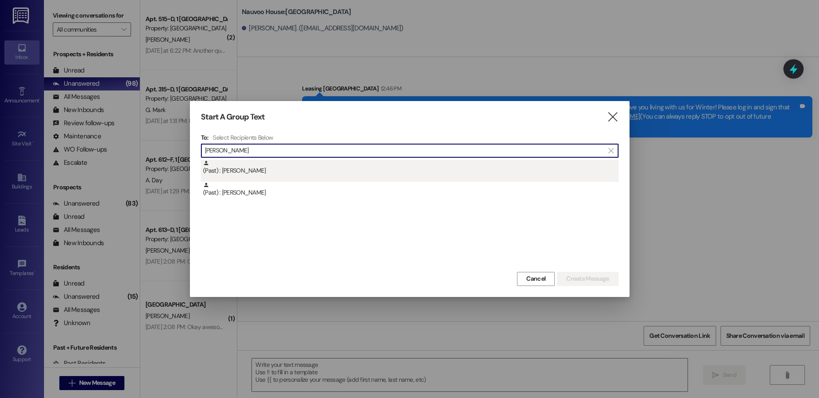
type input "[PERSON_NAME]"
click at [298, 174] on div "(Past) : [PERSON_NAME]" at bounding box center [410, 167] width 415 height 15
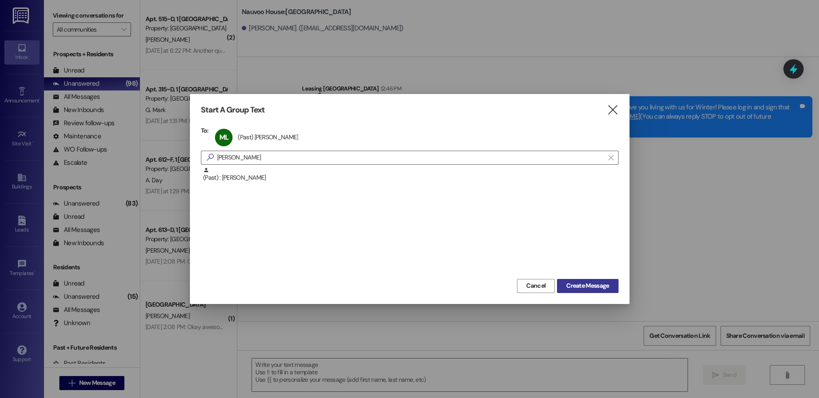
click at [581, 278] on div "Cancel Create Message" at bounding box center [409, 285] width 417 height 16
click at [581, 281] on button "Create Message" at bounding box center [587, 286] width 61 height 14
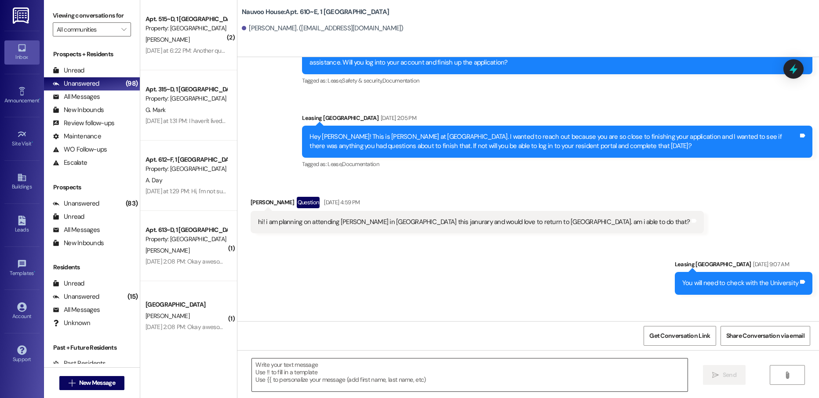
scroll to position [14594, 0]
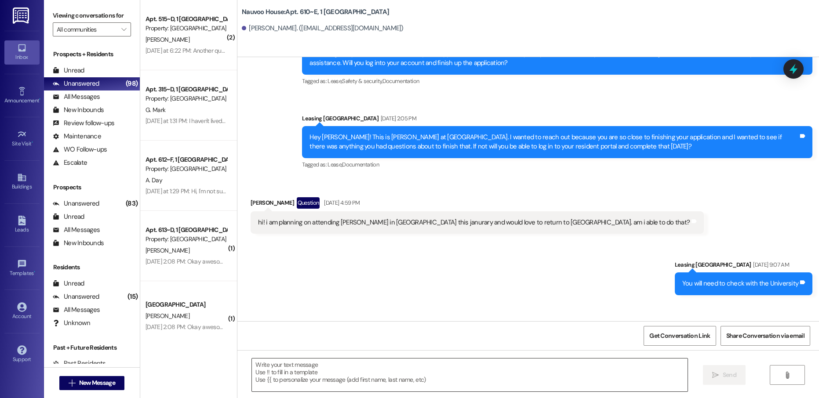
click at [297, 380] on textarea at bounding box center [469, 375] width 435 height 33
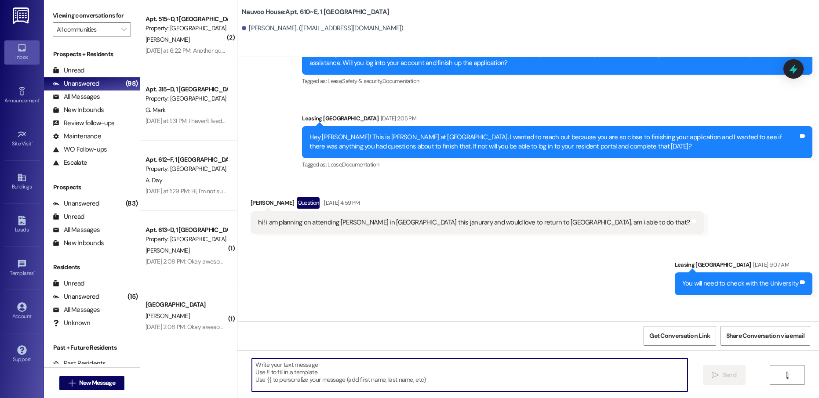
paste textarea "Kaleb, this is [PERSON_NAME] with Nauvoo House! We just sent over a lease for y…"
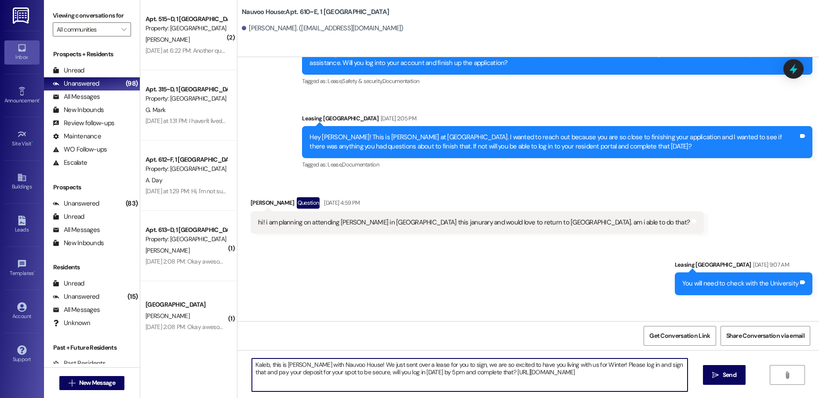
click at [260, 365] on textarea "Kaleb, this is [PERSON_NAME] with Nauvoo House! We just sent over a lease for y…" at bounding box center [469, 375] width 435 height 33
type textarea "[PERSON_NAME], this is [PERSON_NAME] with Nauvoo House! We just sent over a lea…"
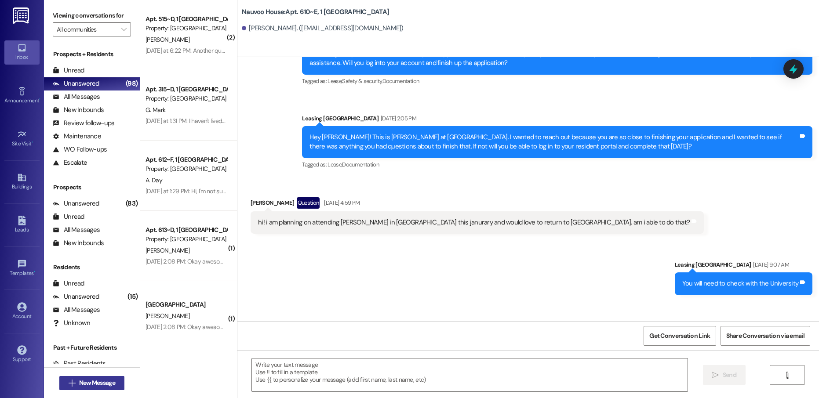
click at [79, 379] on span "New Message" at bounding box center [97, 382] width 36 height 9
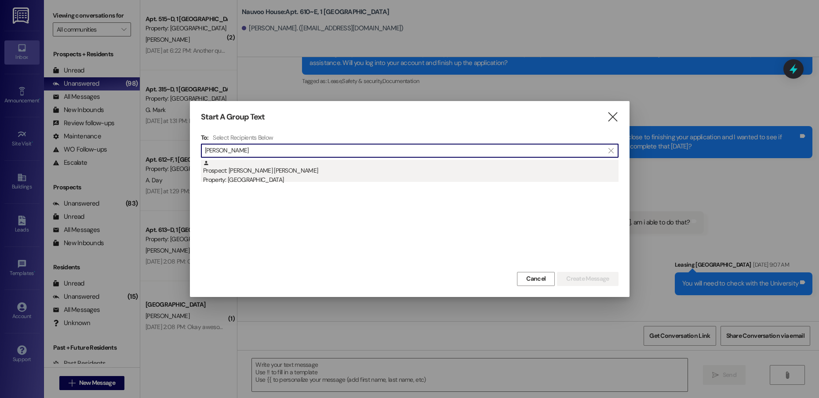
type input "[PERSON_NAME]"
click at [349, 180] on div "Property: [GEOGRAPHIC_DATA]" at bounding box center [410, 179] width 415 height 9
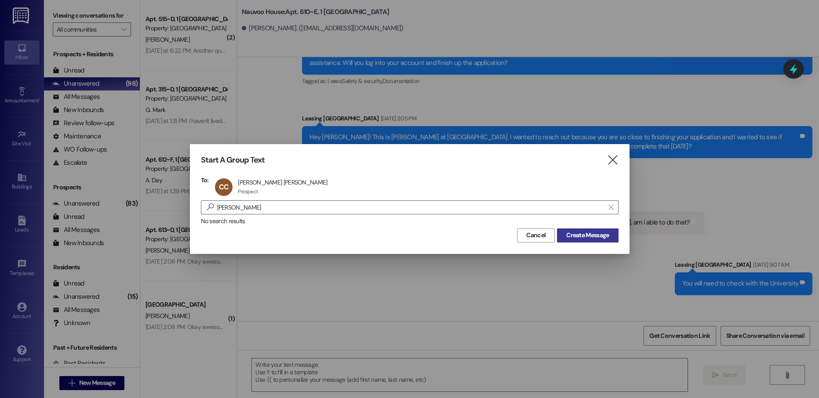
click at [589, 241] on button "Create Message" at bounding box center [587, 235] width 61 height 14
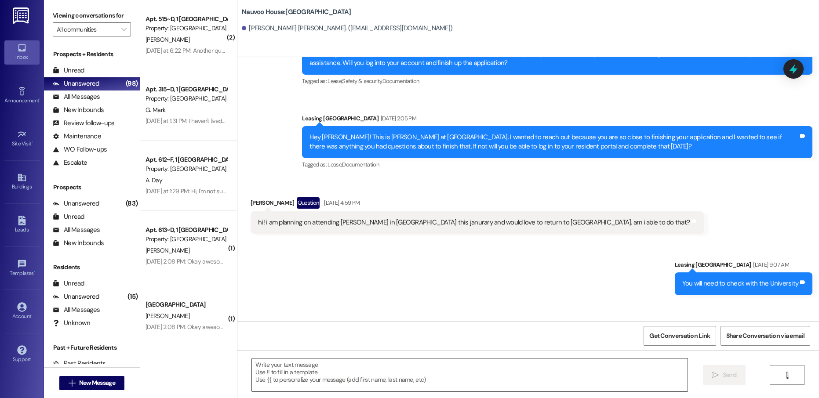
scroll to position [0, 0]
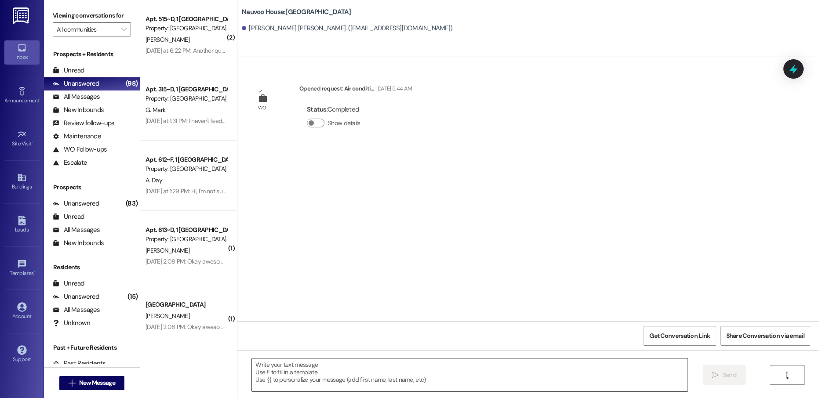
click at [319, 376] on textarea at bounding box center [469, 375] width 435 height 33
paste textarea "[PERSON_NAME], this is [PERSON_NAME] with Nauvoo House! We just sent over a lea…"
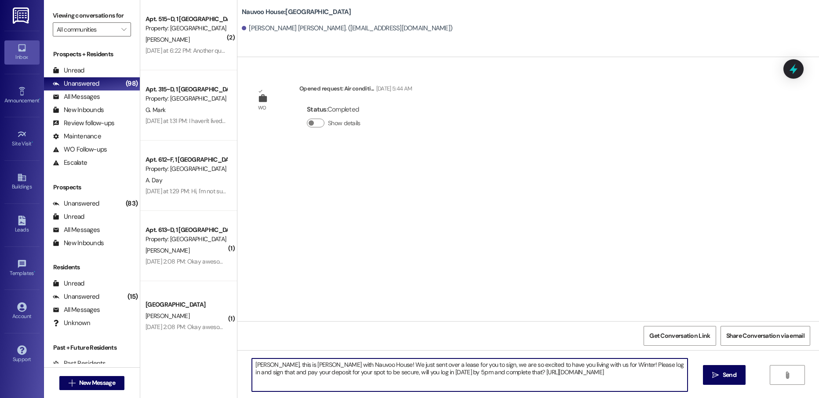
click at [262, 364] on textarea "[PERSON_NAME], this is [PERSON_NAME] with Nauvoo House! We just sent over a lea…" at bounding box center [469, 375] width 435 height 33
type textarea "[PERSON_NAME], this is [PERSON_NAME] with Nauvoo House! We just sent over a lea…"
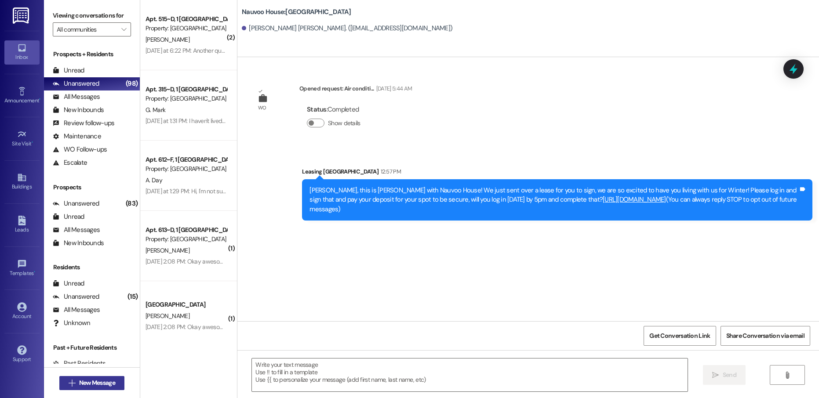
click at [87, 381] on span "New Message" at bounding box center [97, 382] width 36 height 9
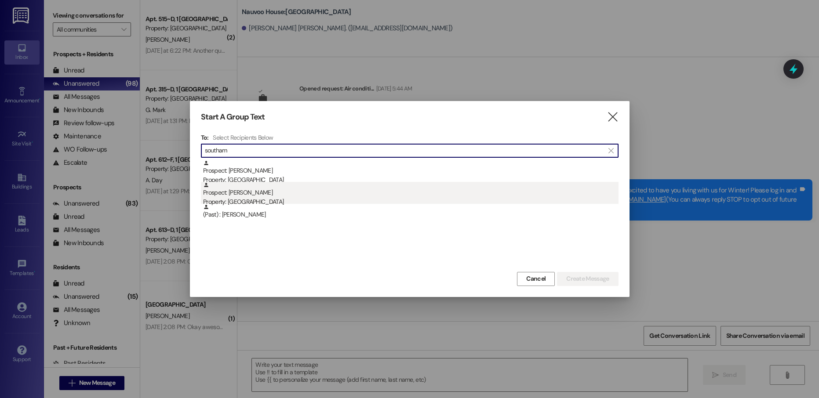
type input "southam"
click at [257, 194] on div "Prospect: [PERSON_NAME] Property: [GEOGRAPHIC_DATA]" at bounding box center [410, 194] width 415 height 25
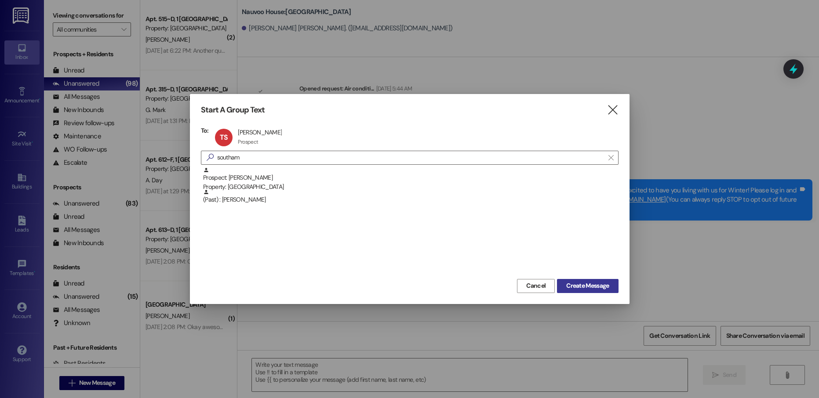
click at [575, 285] on span "Create Message" at bounding box center [587, 285] width 43 height 9
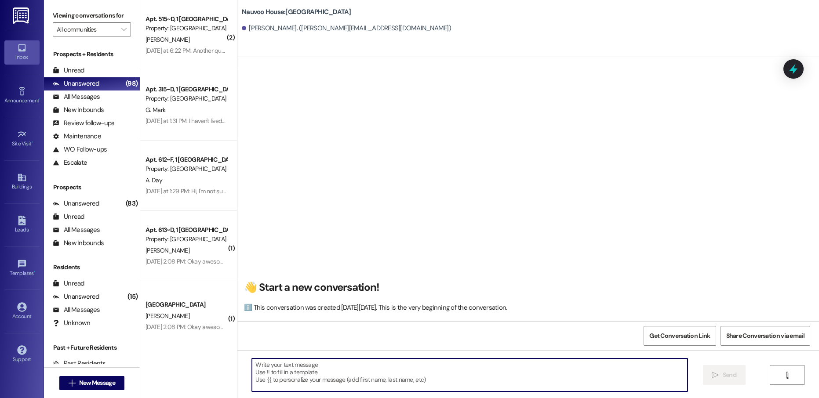
click at [293, 375] on textarea at bounding box center [469, 375] width 435 height 33
paste textarea "[PERSON_NAME], this is [PERSON_NAME] with Nauvoo House! We just sent over a lea…"
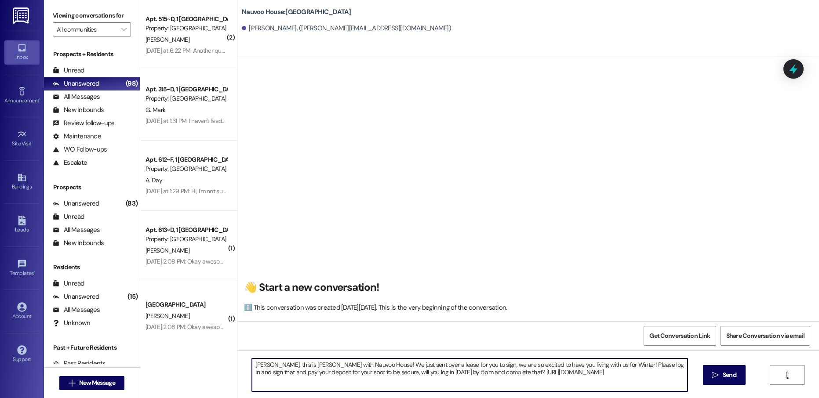
click at [260, 366] on textarea "[PERSON_NAME], this is [PERSON_NAME] with Nauvoo House! We just sent over a lea…" at bounding box center [469, 375] width 435 height 33
type textarea "[PERSON_NAME], this is [PERSON_NAME] with Nauvoo House! We just sent over a lea…"
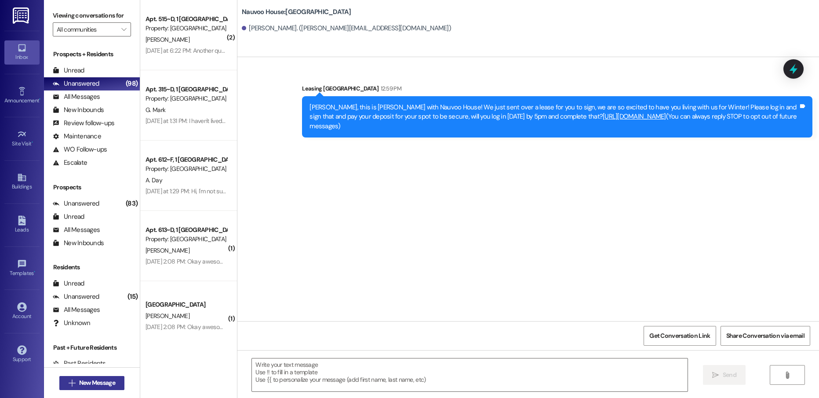
click at [110, 381] on span "New Message" at bounding box center [97, 382] width 36 height 9
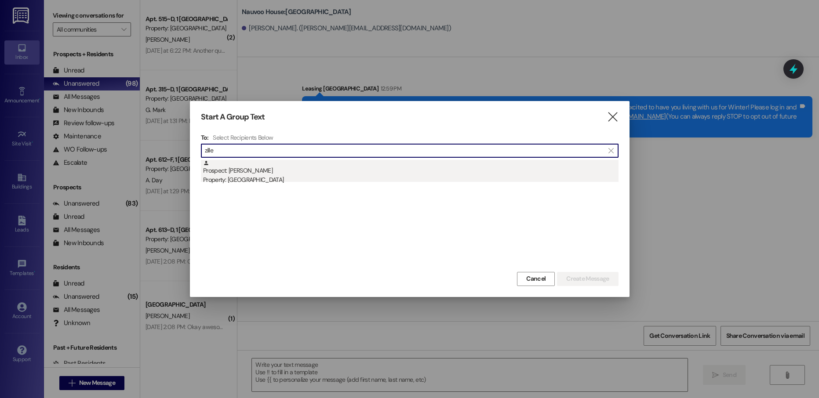
type input "zille"
click at [303, 162] on div "Prospect: [PERSON_NAME] Property: [GEOGRAPHIC_DATA]" at bounding box center [410, 172] width 415 height 25
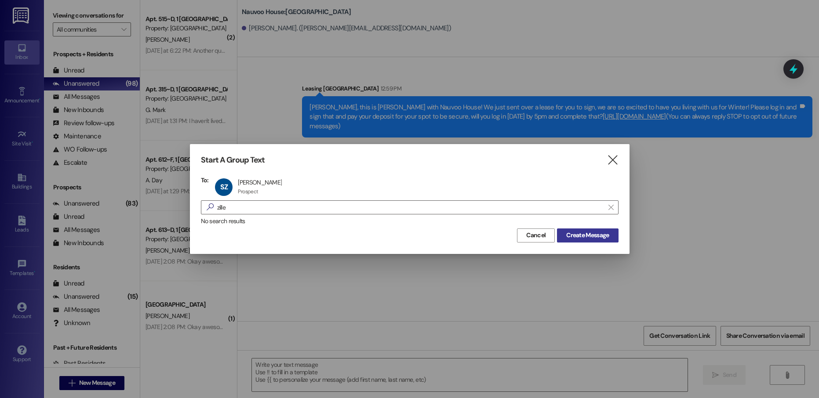
click at [584, 237] on span "Create Message" at bounding box center [587, 235] width 43 height 9
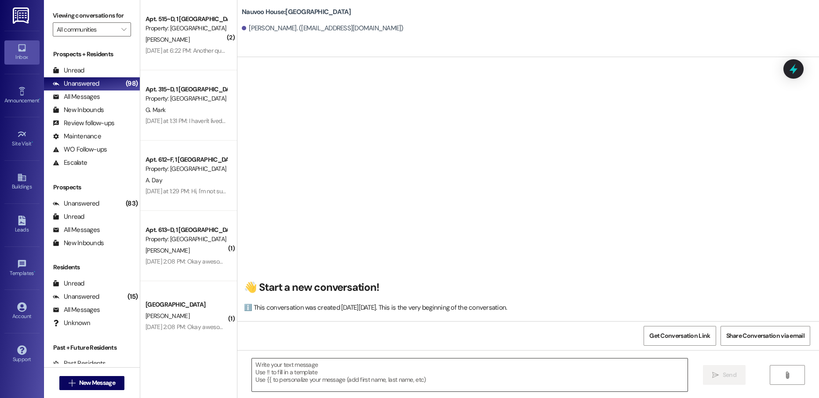
click at [293, 376] on textarea at bounding box center [469, 375] width 435 height 33
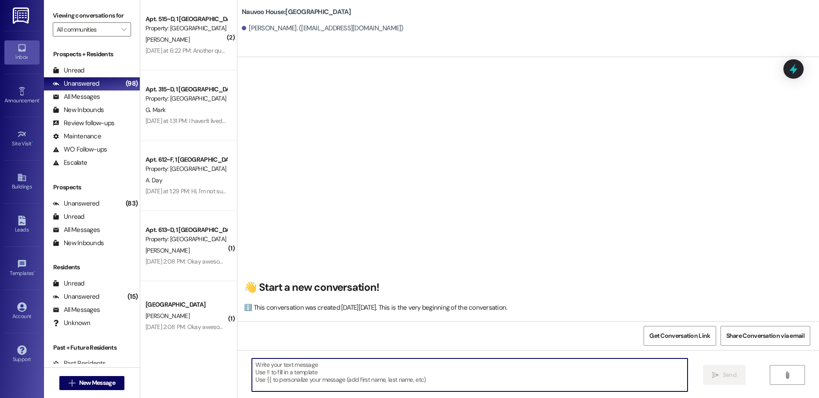
paste textarea "[PERSON_NAME], this is [PERSON_NAME] with Nauvoo House! We just sent over a lea…"
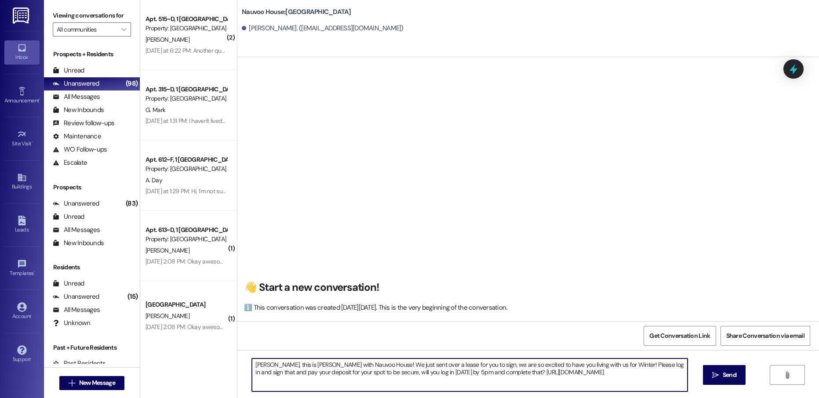
click at [257, 365] on textarea "[PERSON_NAME], this is [PERSON_NAME] with Nauvoo House! We just sent over a lea…" at bounding box center [469, 375] width 435 height 33
type textarea "[PERSON_NAME], this is [PERSON_NAME] with Nauvoo House! We just sent over a lea…"
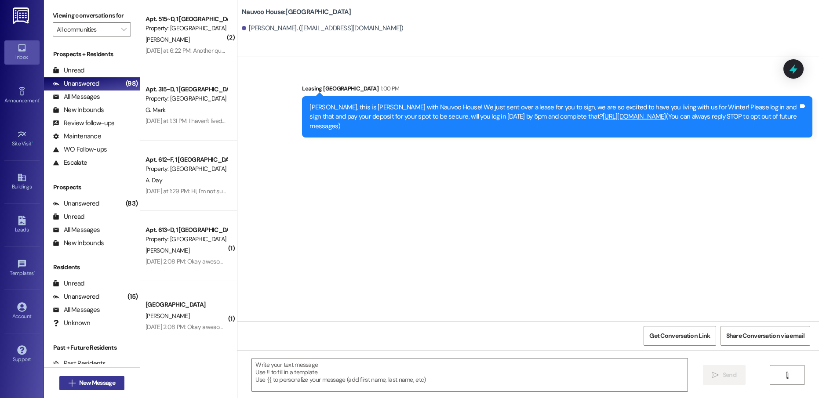
click at [80, 382] on span "New Message" at bounding box center [97, 382] width 36 height 9
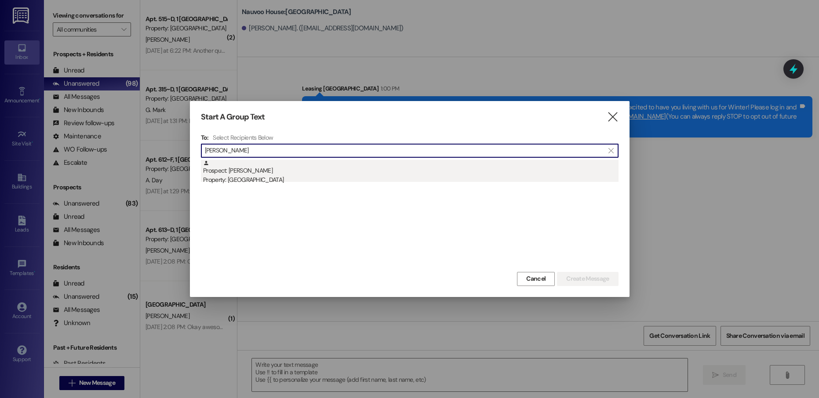
type input "[PERSON_NAME]"
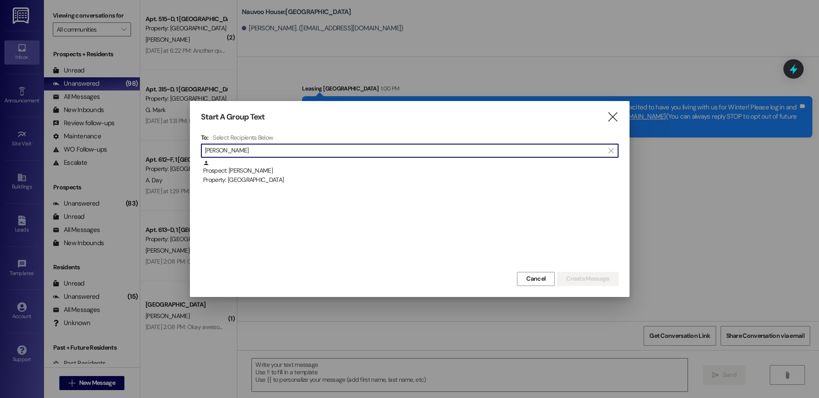
drag, startPoint x: 324, startPoint y: 164, endPoint x: 328, endPoint y: 169, distance: 6.2
click at [324, 164] on div "Prospect: [PERSON_NAME] Property: [GEOGRAPHIC_DATA]" at bounding box center [410, 172] width 415 height 25
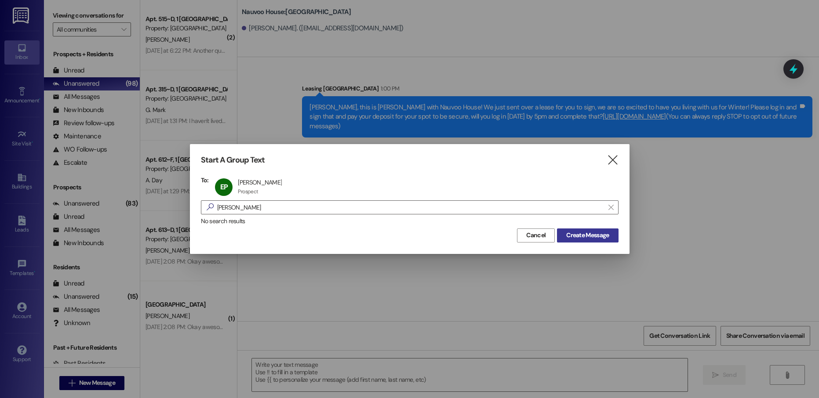
click at [566, 231] on span "Create Message" at bounding box center [587, 235] width 43 height 9
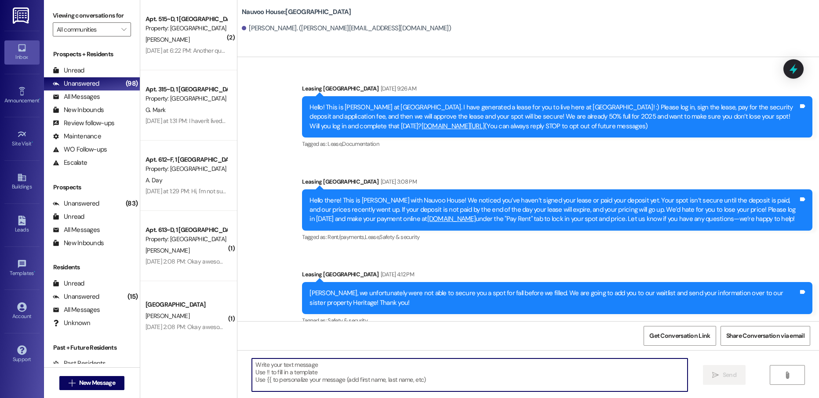
click at [306, 377] on textarea at bounding box center [469, 375] width 435 height 33
paste textarea "[PERSON_NAME], this is [PERSON_NAME] with Nauvoo House! We just sent over a lea…"
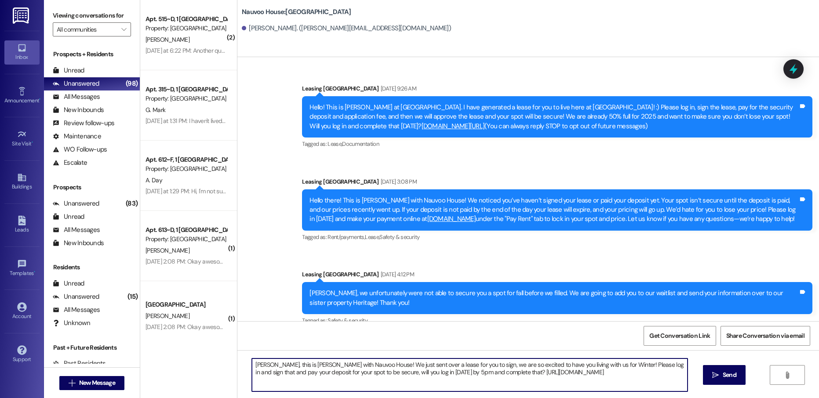
click at [257, 366] on textarea "[PERSON_NAME], this is [PERSON_NAME] with Nauvoo House! We just sent over a lea…" at bounding box center [469, 375] width 435 height 33
type textarea "[PERSON_NAME], this is [PERSON_NAME] with Nauvoo House! We just sent over a lea…"
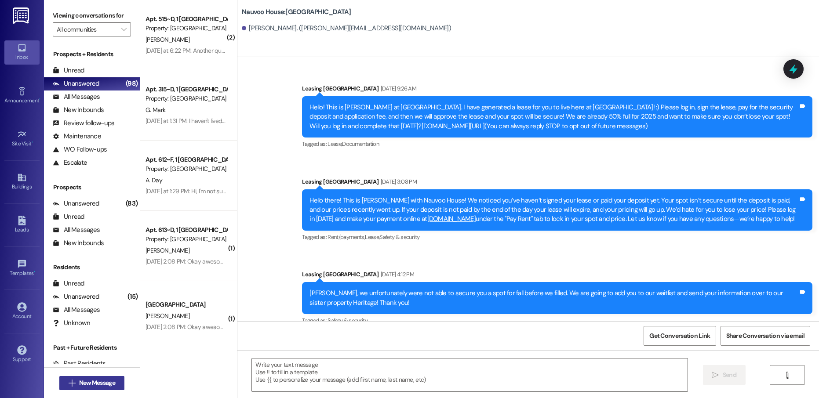
click at [103, 382] on span "New Message" at bounding box center [97, 382] width 36 height 9
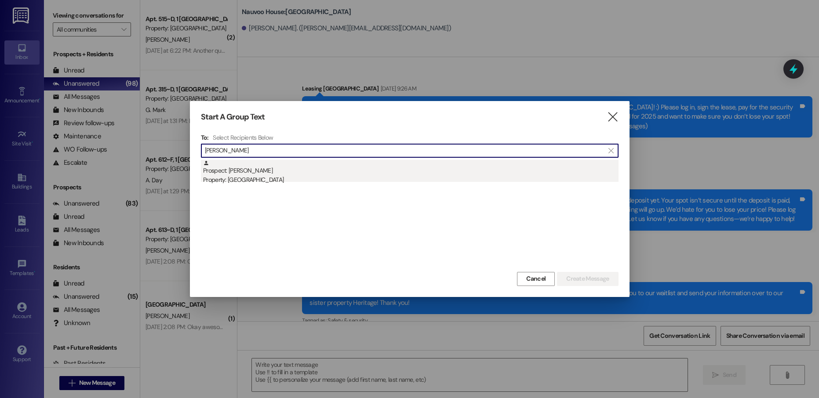
type input "[PERSON_NAME]"
click at [297, 171] on div "Prospect: [PERSON_NAME] Property: [GEOGRAPHIC_DATA]" at bounding box center [410, 172] width 415 height 25
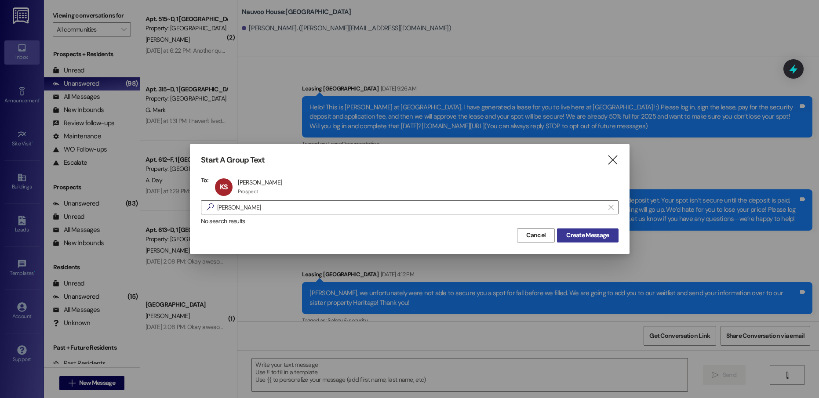
click at [597, 229] on button "Create Message" at bounding box center [587, 235] width 61 height 14
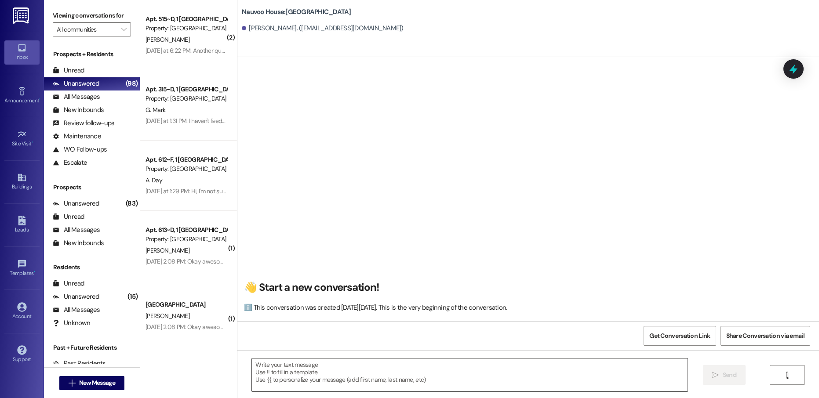
click at [321, 377] on textarea at bounding box center [469, 375] width 435 height 33
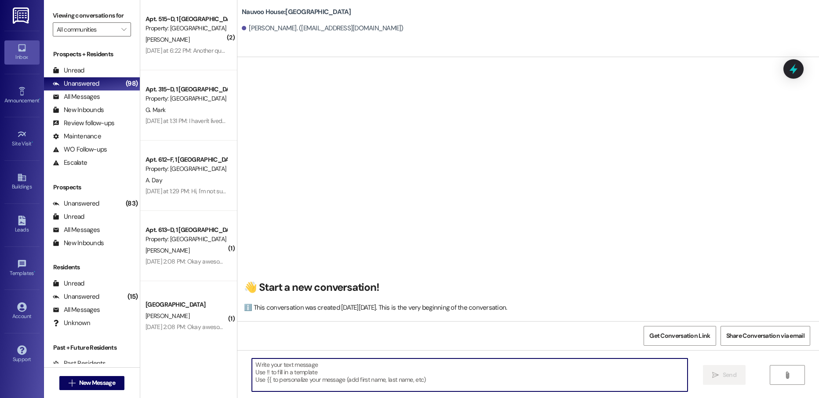
paste textarea "[PERSON_NAME], this is [PERSON_NAME] with Nauvoo House! We just sent over a lea…"
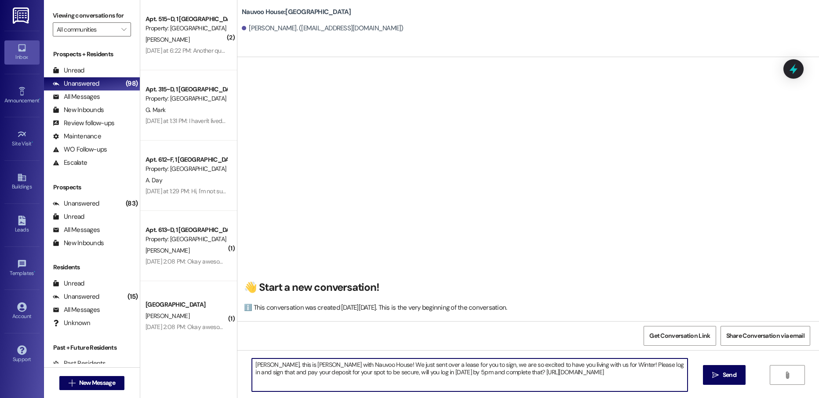
click at [254, 367] on textarea "[PERSON_NAME], this is [PERSON_NAME] with Nauvoo House! We just sent over a lea…" at bounding box center [469, 375] width 435 height 33
type textarea "[PERSON_NAME], this is [PERSON_NAME] with Nauvoo House! We just sent over a lea…"
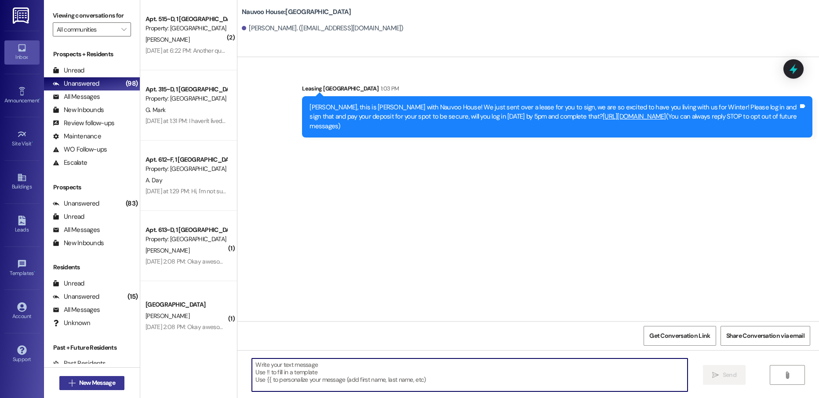
click at [83, 383] on span "New Message" at bounding box center [97, 382] width 36 height 9
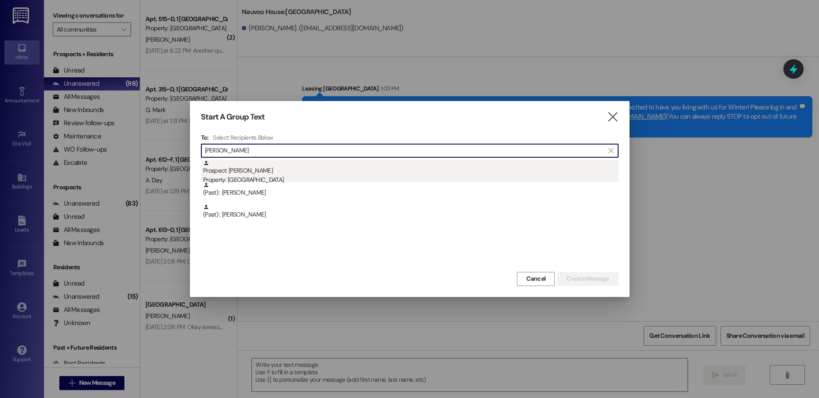
type input "[PERSON_NAME]"
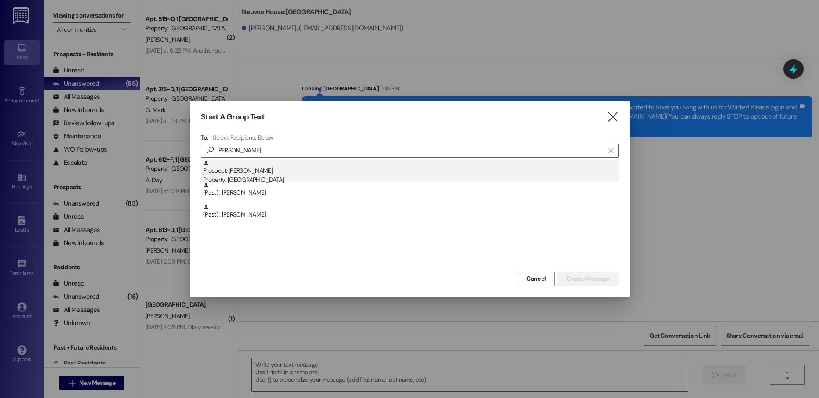
click at [251, 164] on div "Prospect: [PERSON_NAME] Property: [GEOGRAPHIC_DATA]" at bounding box center [410, 172] width 415 height 25
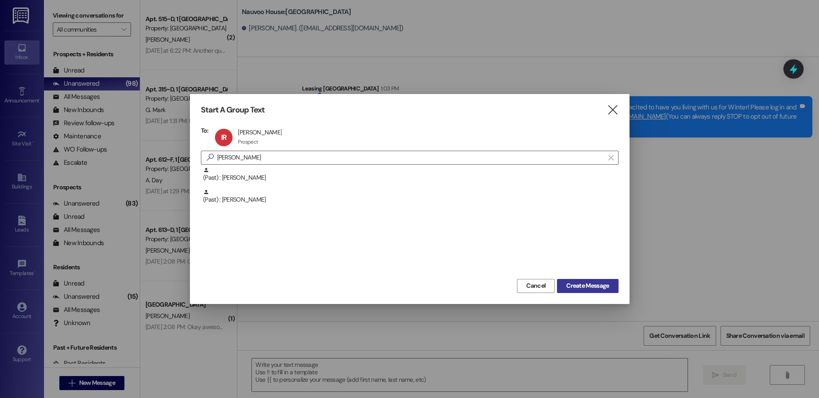
click at [585, 283] on span "Create Message" at bounding box center [587, 285] width 43 height 9
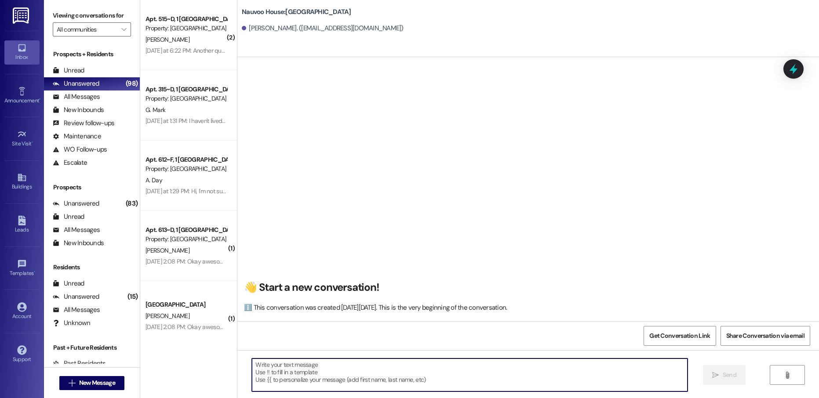
click at [292, 374] on textarea at bounding box center [469, 375] width 435 height 33
paste textarea "ric25004"
type textarea "ric25004"
paste textarea "[PERSON_NAME], this is [PERSON_NAME] with Nauvoo House! We just sent over a lea…"
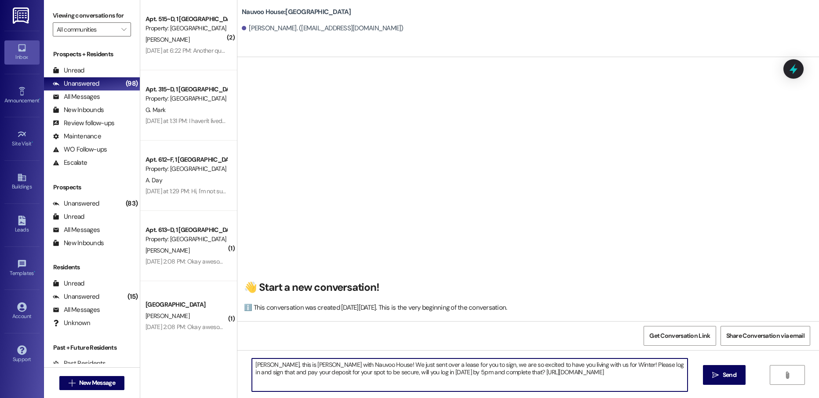
click at [253, 362] on textarea "[PERSON_NAME], this is [PERSON_NAME] with Nauvoo House! We just sent over a lea…" at bounding box center [469, 375] width 435 height 33
type textarea "[PERSON_NAME], this is [PERSON_NAME] with Nauvoo House! We just sent over a lea…"
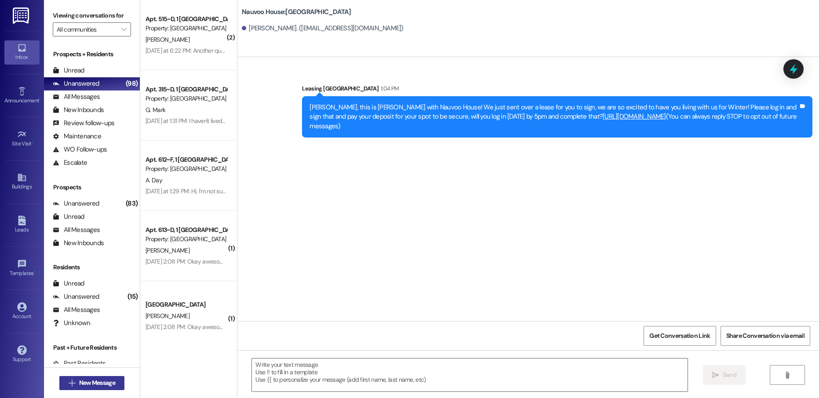
click at [98, 387] on span "New Message" at bounding box center [97, 382] width 36 height 9
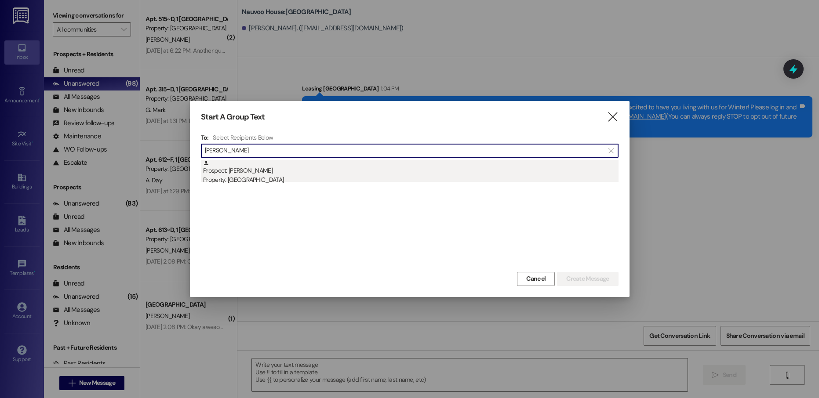
type input "[PERSON_NAME]"
click at [268, 170] on div "Prospect: [PERSON_NAME] Property: [GEOGRAPHIC_DATA]" at bounding box center [410, 172] width 415 height 25
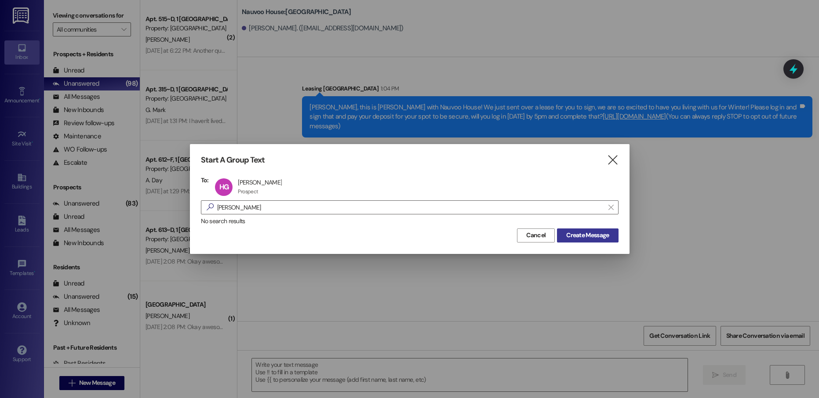
click at [578, 235] on span "Create Message" at bounding box center [587, 235] width 43 height 9
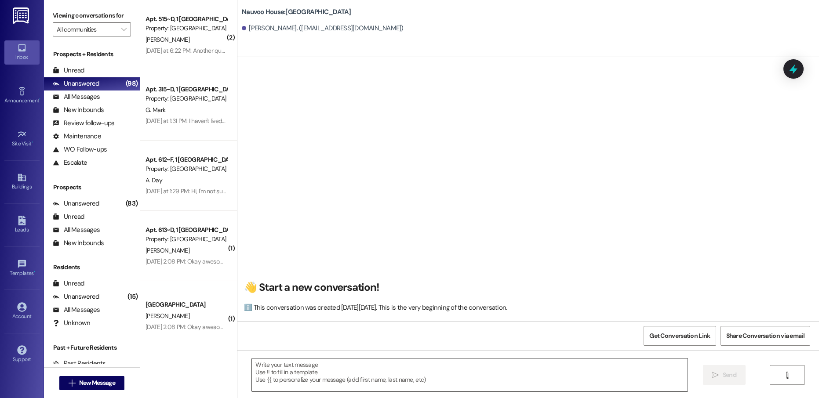
click at [279, 372] on textarea at bounding box center [469, 375] width 435 height 33
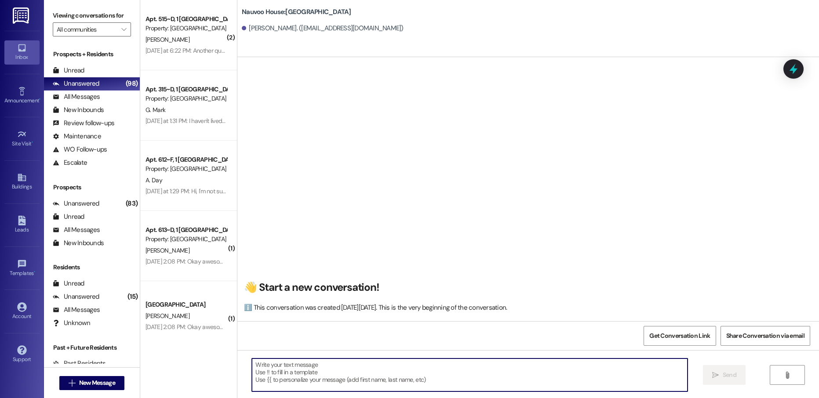
paste textarea "[PERSON_NAME], this is [PERSON_NAME] with Nauvoo House! We just sent over a lea…"
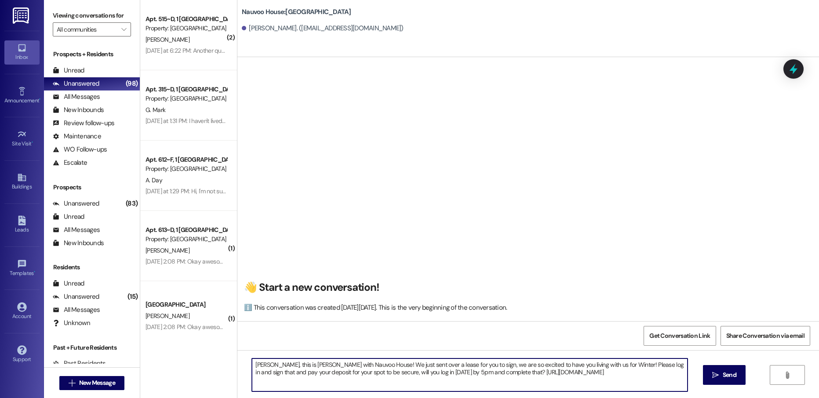
click at [252, 365] on textarea "[PERSON_NAME], this is [PERSON_NAME] with Nauvoo House! We just sent over a lea…" at bounding box center [469, 375] width 435 height 33
type textarea "Heber, this is [PERSON_NAME] with Nauvoo House! We just sent over a lease for y…"
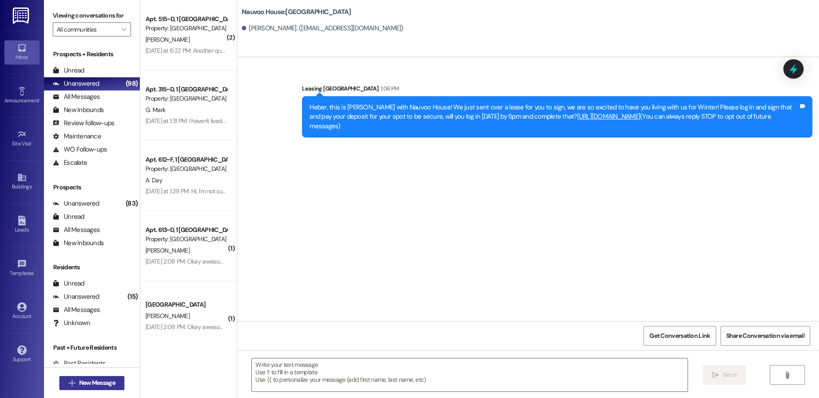
click at [79, 386] on span "New Message" at bounding box center [97, 382] width 36 height 9
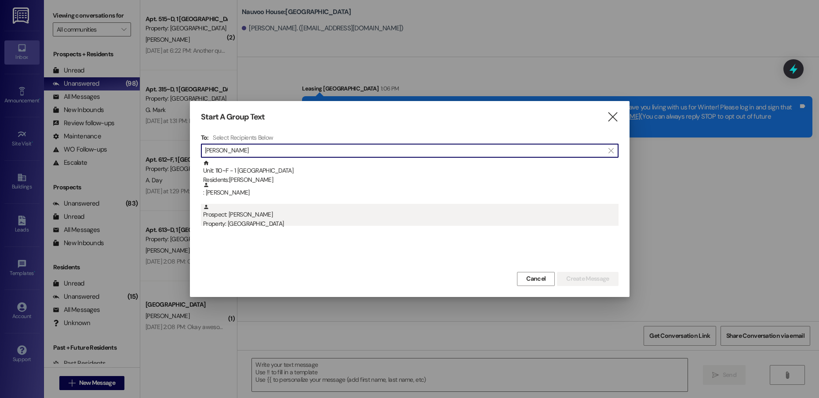
type input "[PERSON_NAME]"
click at [291, 212] on div "Prospect: [PERSON_NAME] Property: [GEOGRAPHIC_DATA]" at bounding box center [410, 216] width 415 height 25
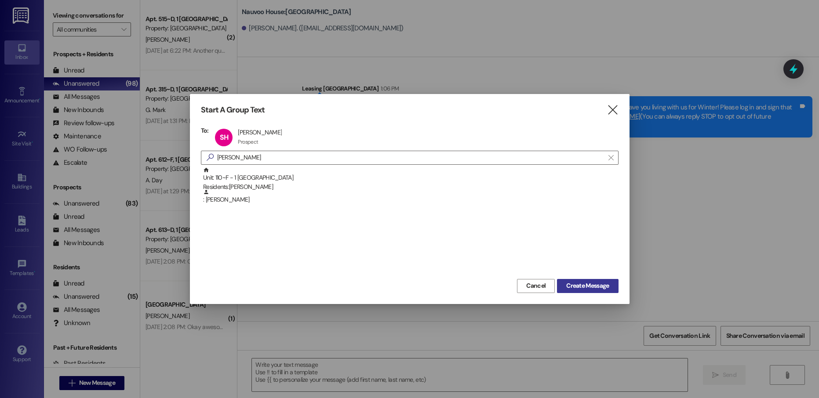
click at [598, 292] on button "Create Message" at bounding box center [587, 286] width 61 height 14
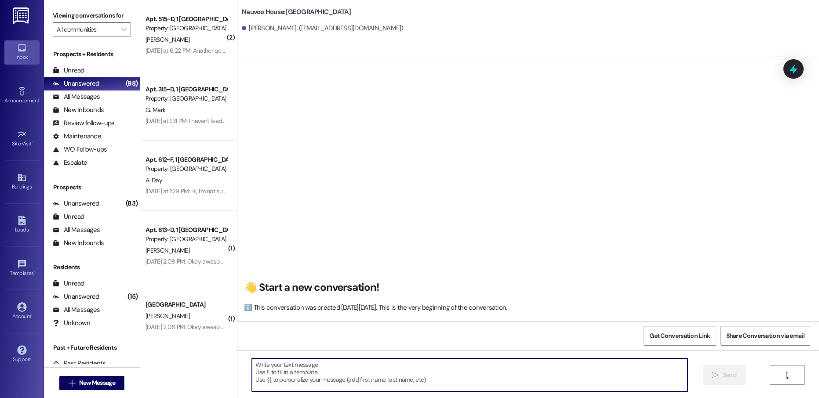
click at [277, 369] on textarea at bounding box center [469, 375] width 435 height 33
paste textarea "Heber, this is [PERSON_NAME] with Nauvoo House! We just sent over a lease for y…"
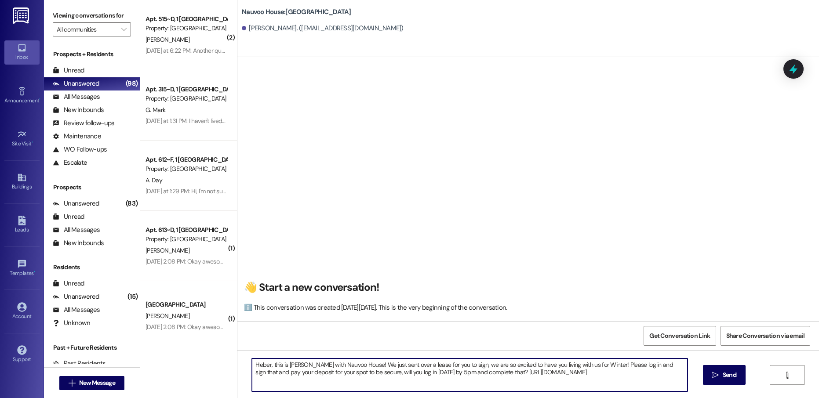
click at [256, 364] on textarea "Heber, this is [PERSON_NAME] with Nauvoo House! We just sent over a lease for y…" at bounding box center [469, 375] width 435 height 33
type textarea "[PERSON_NAME], this is [PERSON_NAME] with Nauvoo House! We just sent over a lea…"
